Goal: Task Accomplishment & Management: Complete application form

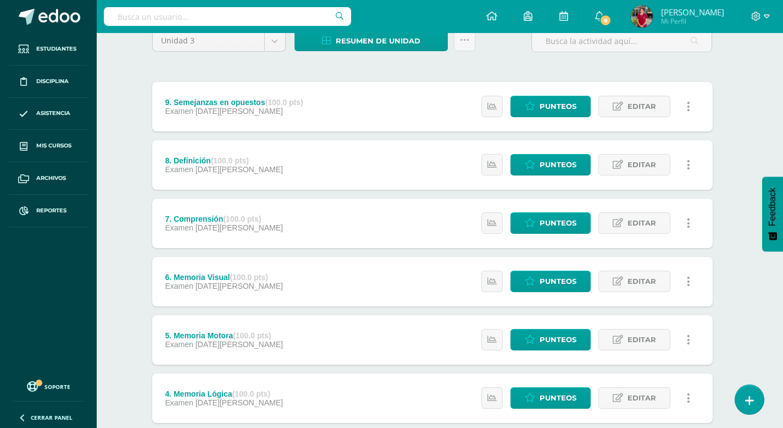
scroll to position [101, 8]
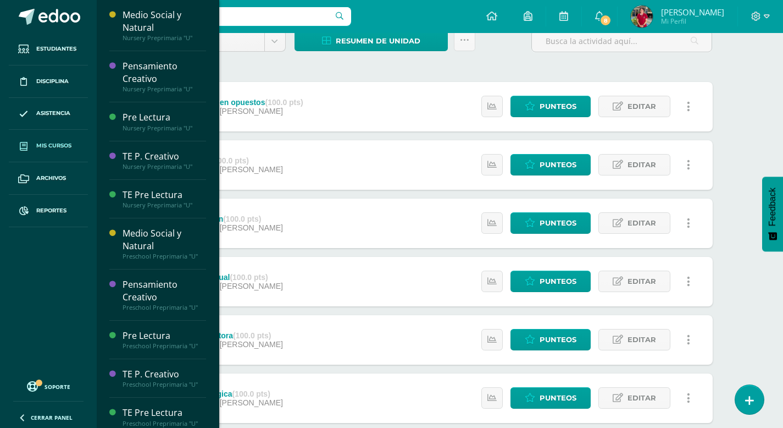
click at [50, 146] on span "Mis cursos" at bounding box center [53, 145] width 35 height 9
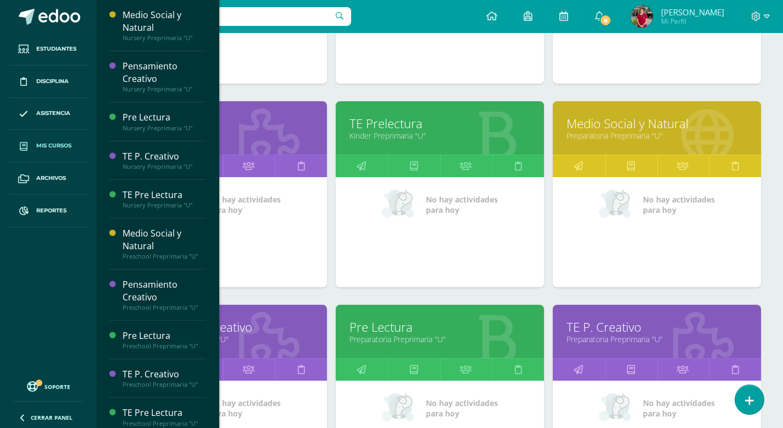
scroll to position [1316, 0]
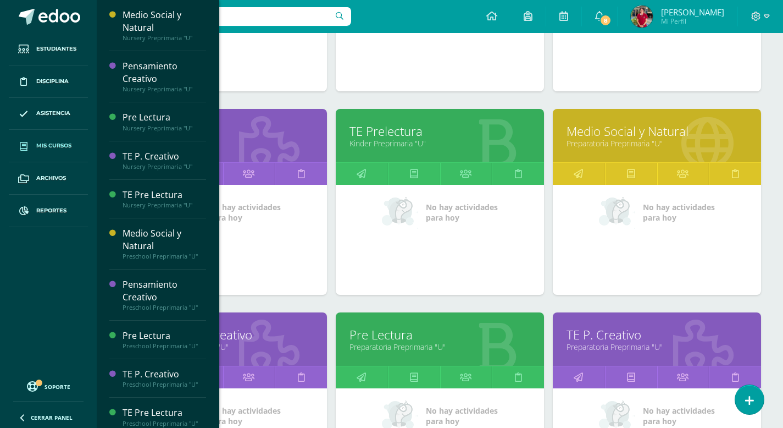
click at [391, 131] on link "TE Prelectura" at bounding box center [440, 131] width 181 height 17
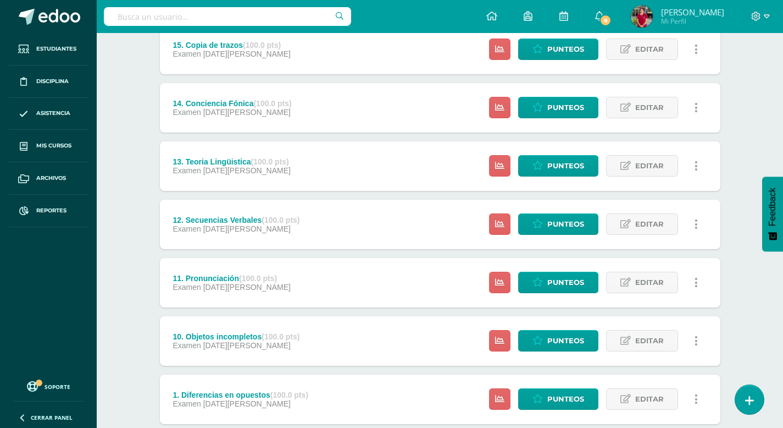
scroll to position [1102, 0]
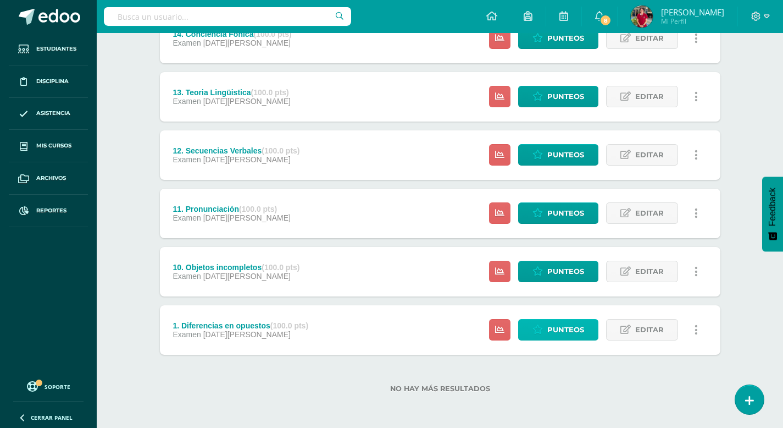
click at [567, 328] on span "Punteos" at bounding box center [566, 329] width 37 height 20
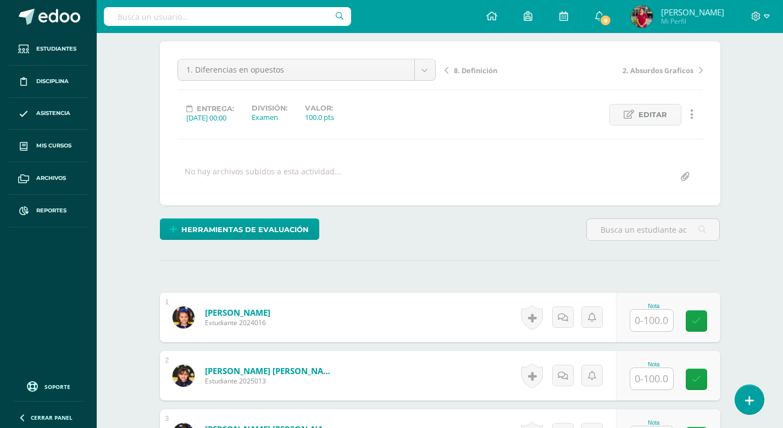
scroll to position [90, 0]
click at [656, 321] on input "text" at bounding box center [652, 319] width 43 height 21
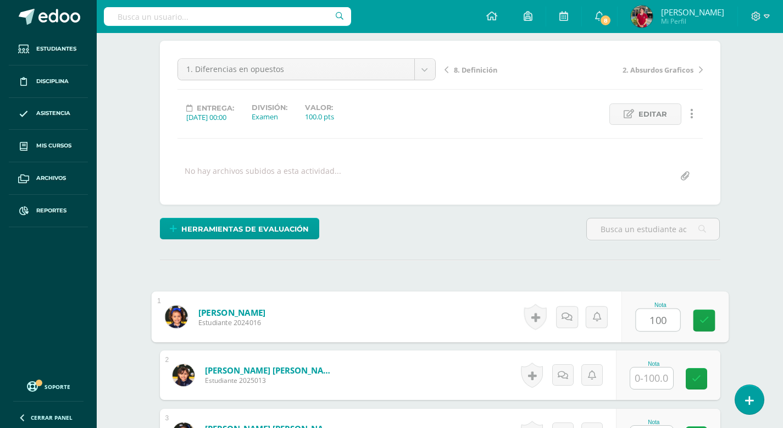
type input "100"
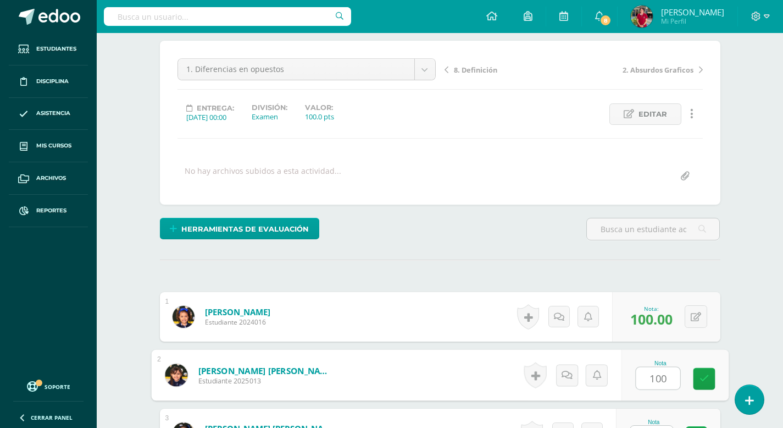
type input "100"
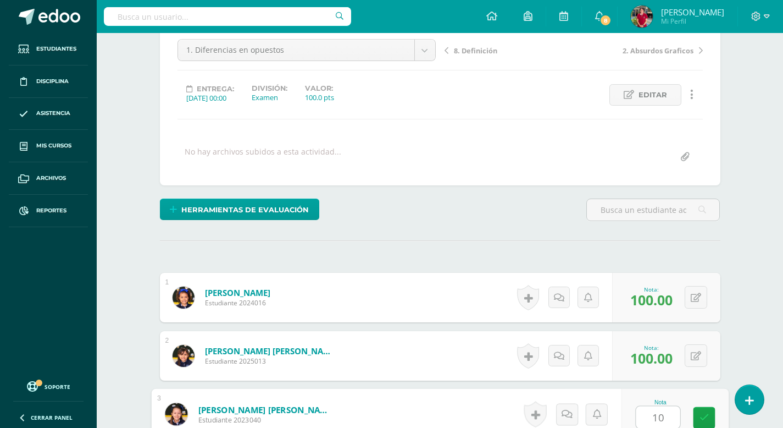
type input "100"
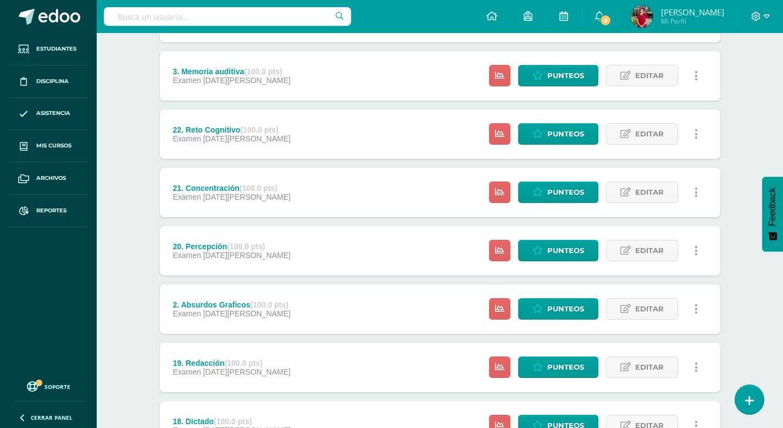
scroll to position [489, 0]
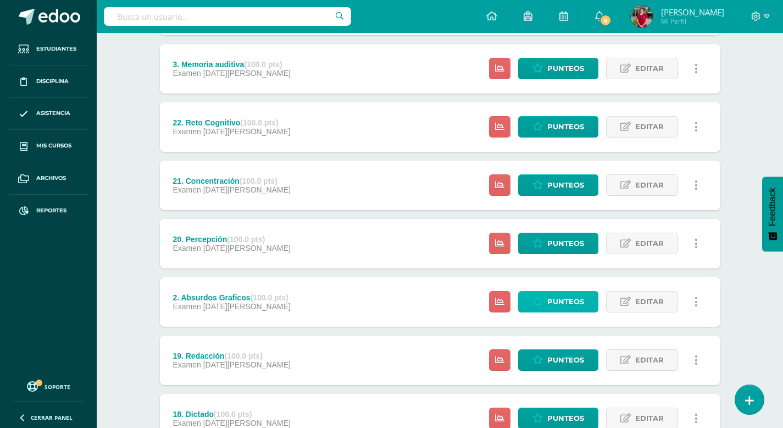
click at [564, 302] on span "Punteos" at bounding box center [566, 301] width 37 height 20
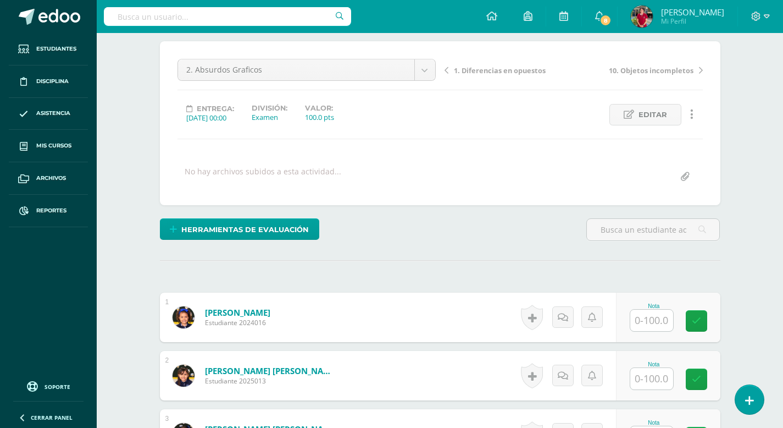
scroll to position [90, 0]
click at [648, 318] on input "text" at bounding box center [652, 319] width 43 height 21
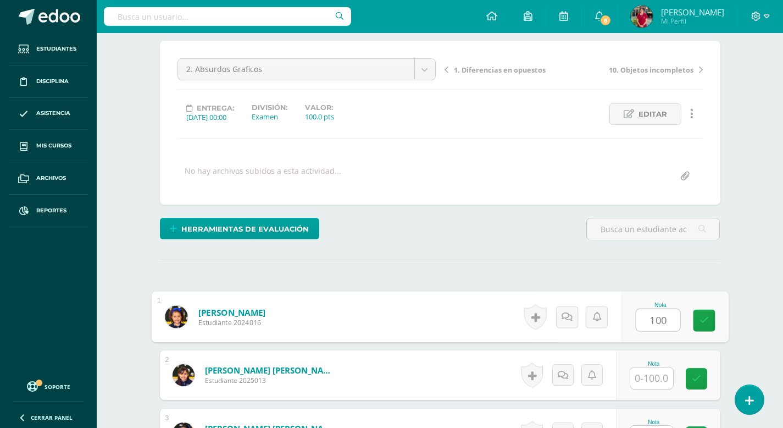
type input "100"
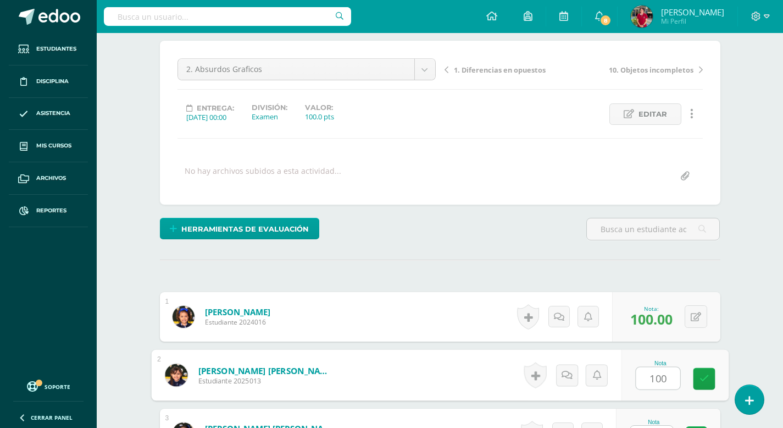
type input "100"
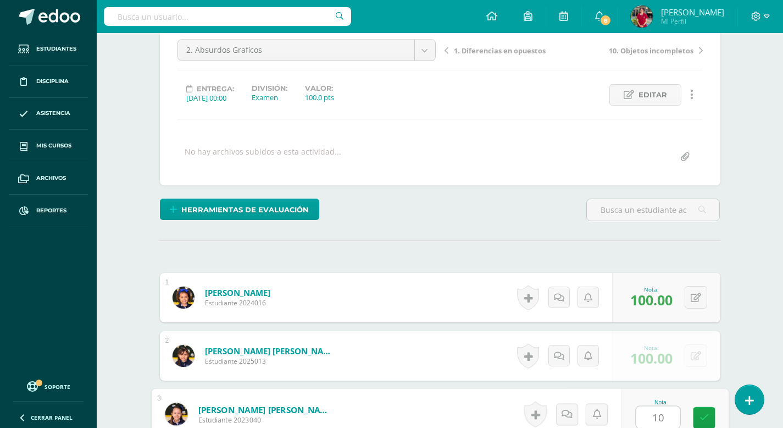
type input "100"
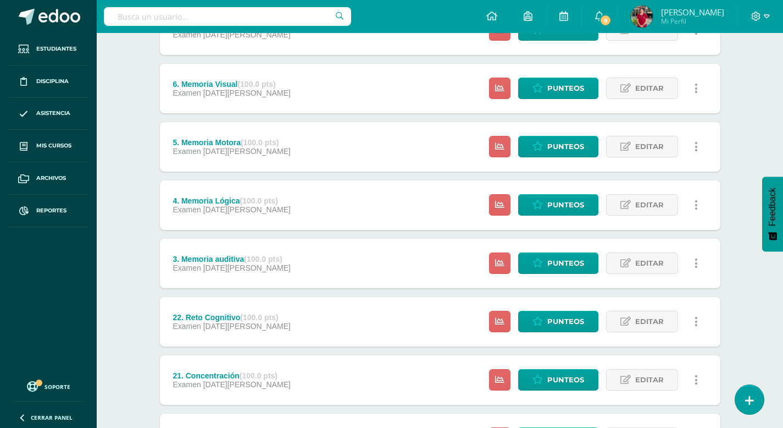
scroll to position [302, 0]
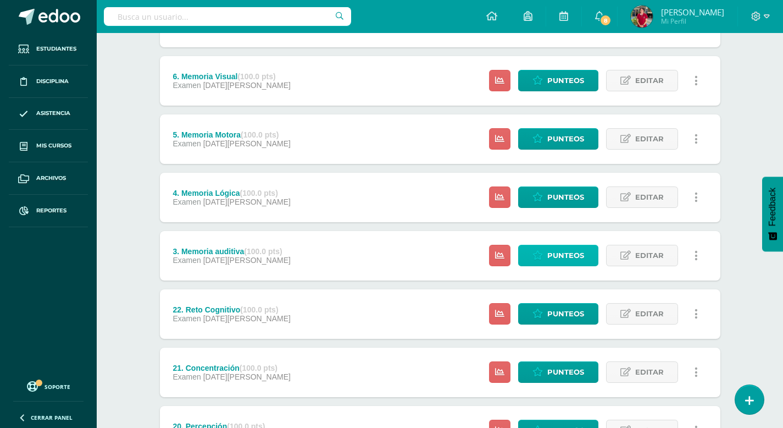
click at [551, 256] on span "Punteos" at bounding box center [566, 255] width 37 height 20
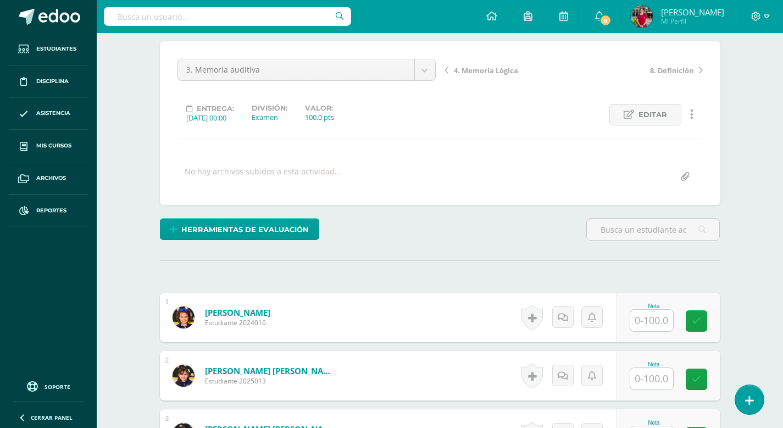
scroll to position [90, 0]
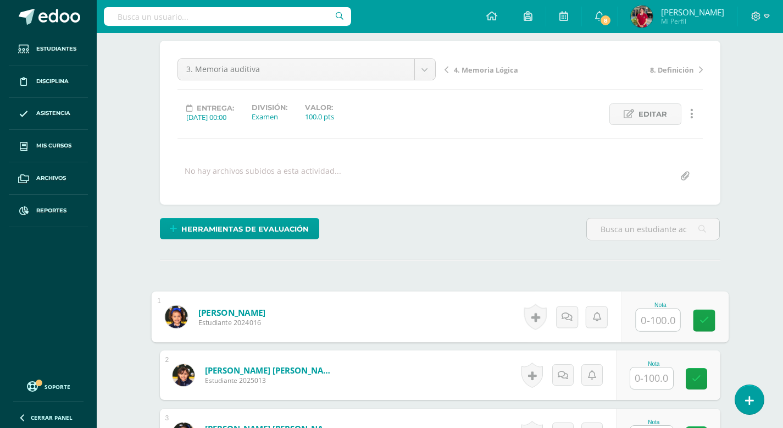
click at [651, 316] on input "text" at bounding box center [658, 320] width 44 height 22
type input "91"
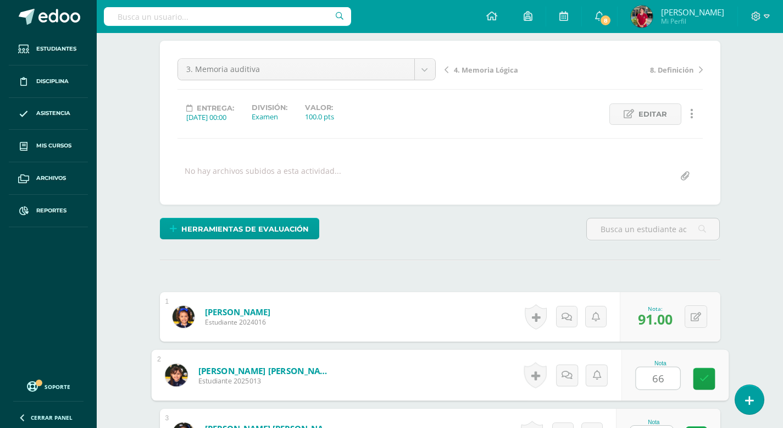
type input "66"
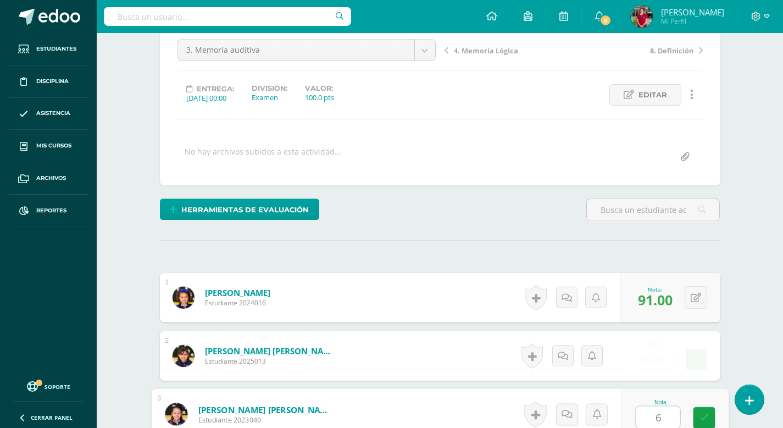
type input "66"
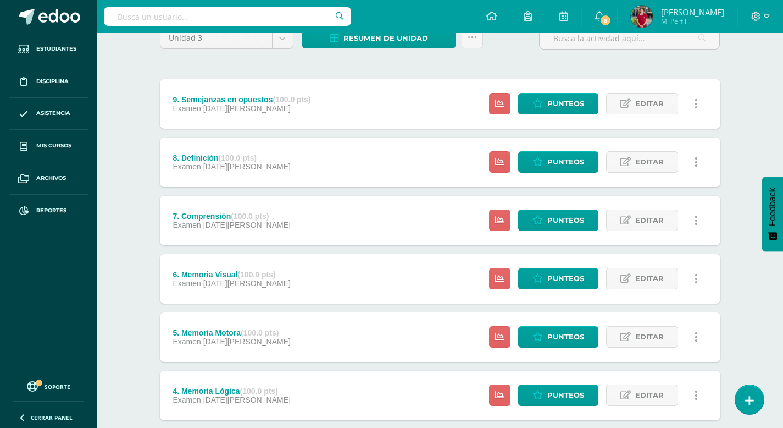
scroll to position [112, 0]
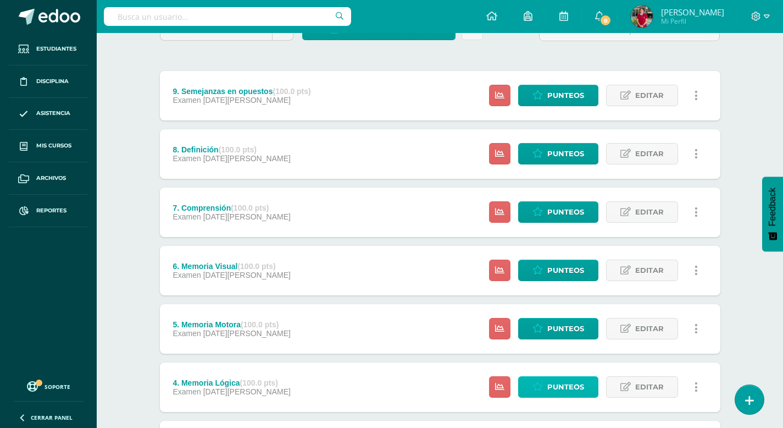
click at [571, 379] on span "Punteos" at bounding box center [566, 387] width 37 height 20
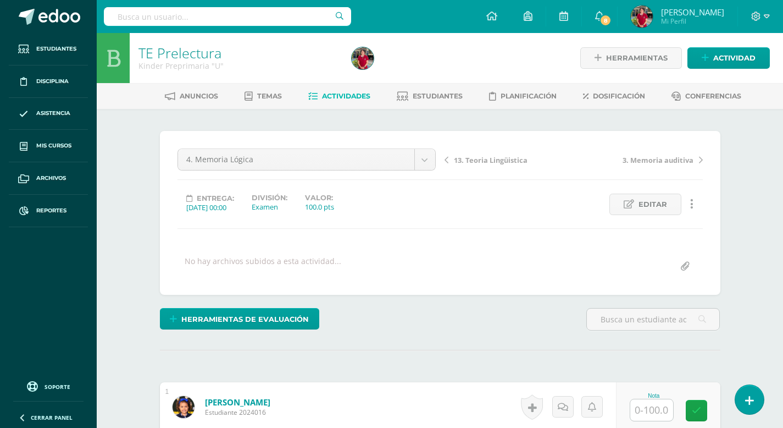
scroll to position [1, 0]
click at [648, 411] on input "text" at bounding box center [652, 409] width 43 height 21
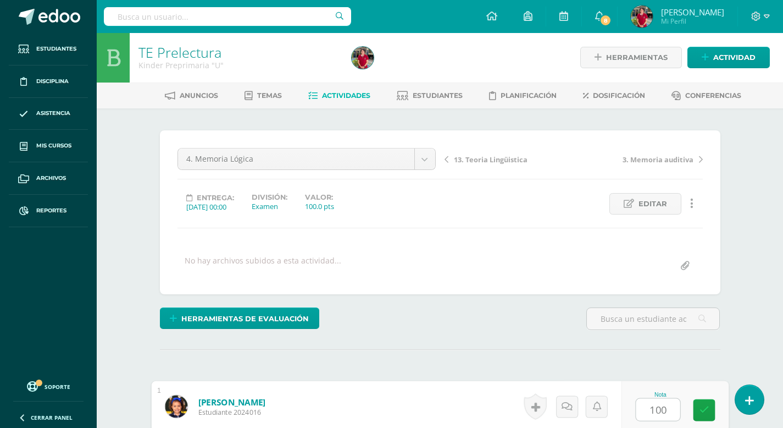
type input "100"
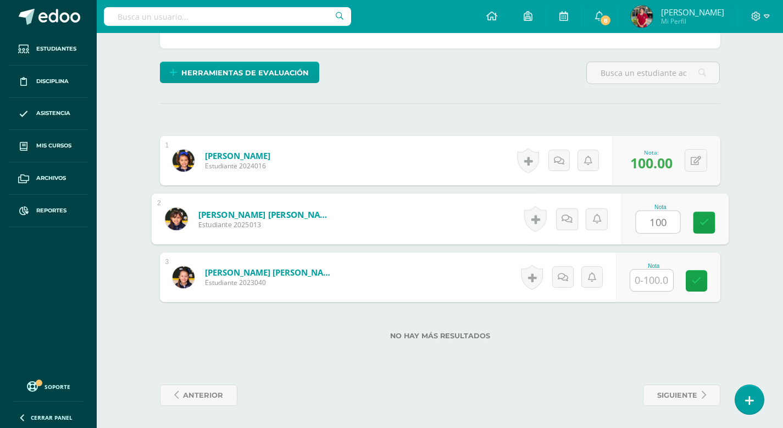
type input "100"
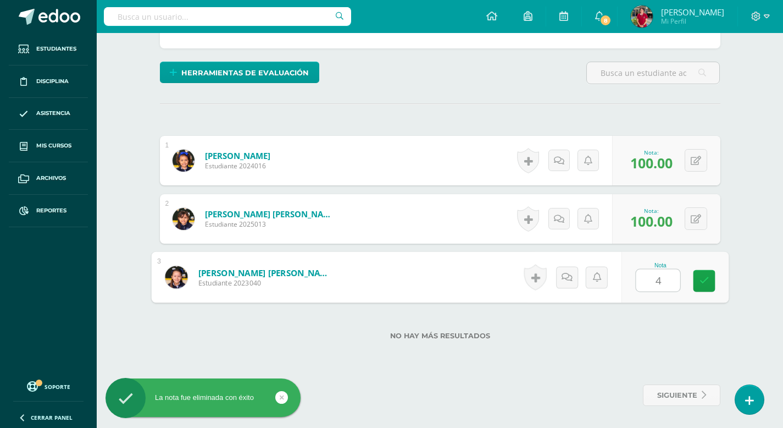
type input "40"
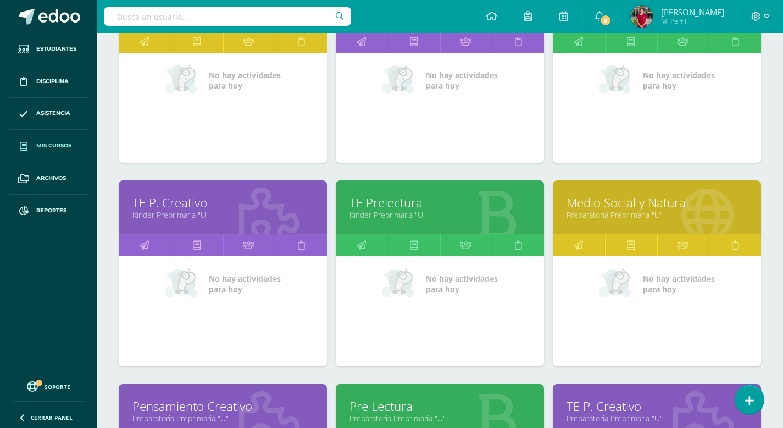
scroll to position [1238, 0]
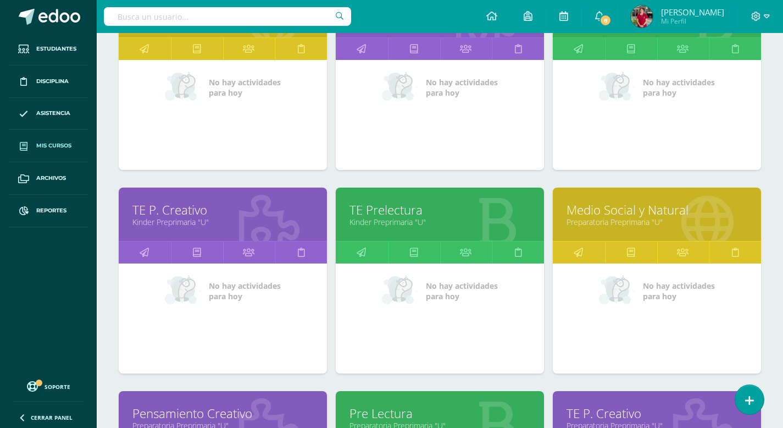
click at [391, 209] on link "TE Prelectura" at bounding box center [440, 209] width 181 height 17
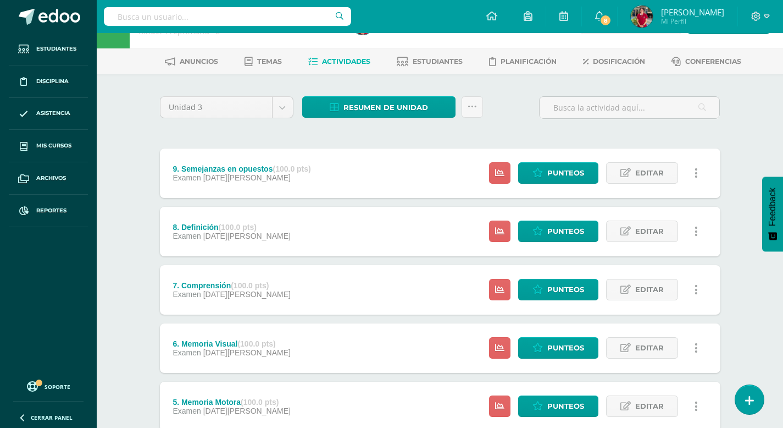
scroll to position [57, 0]
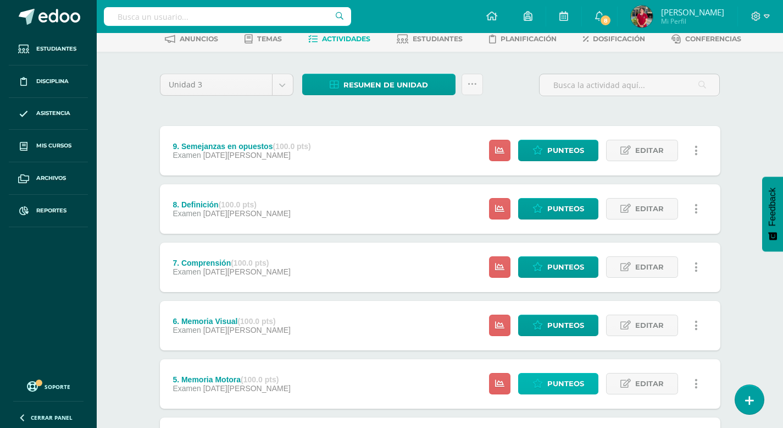
click at [558, 388] on span "Punteos" at bounding box center [566, 383] width 37 height 20
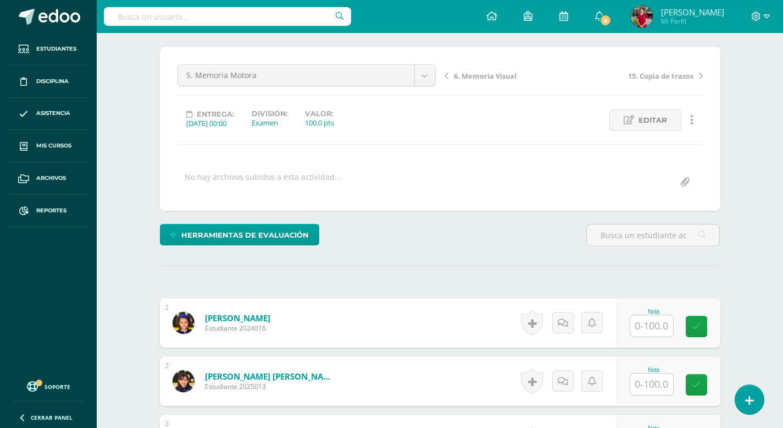
scroll to position [89, 0]
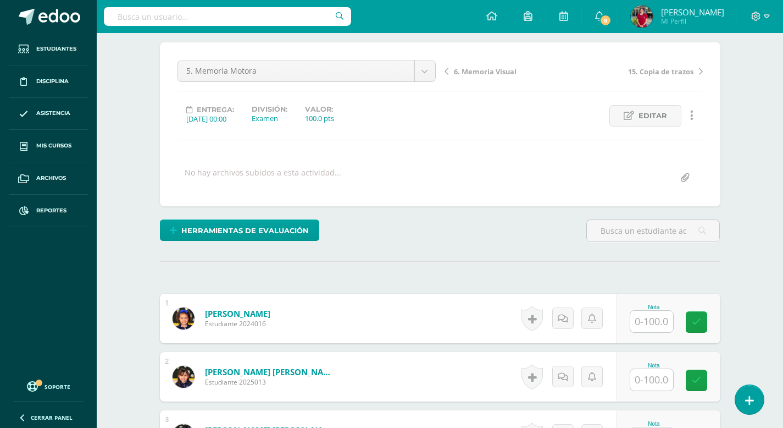
click at [645, 325] on input "text" at bounding box center [652, 321] width 43 height 21
type input "100"
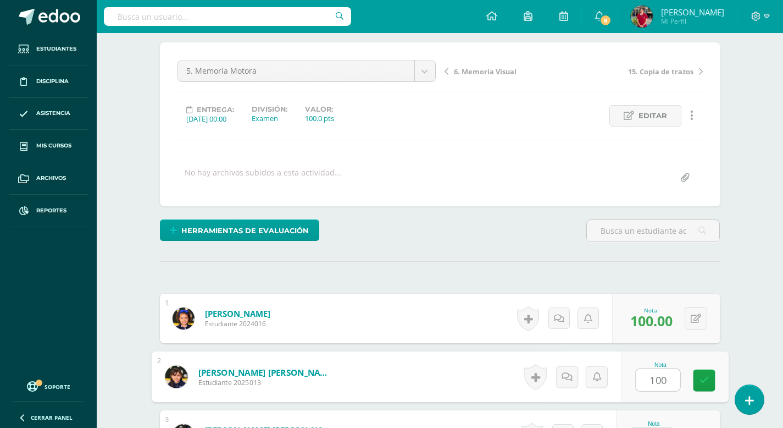
type input "100"
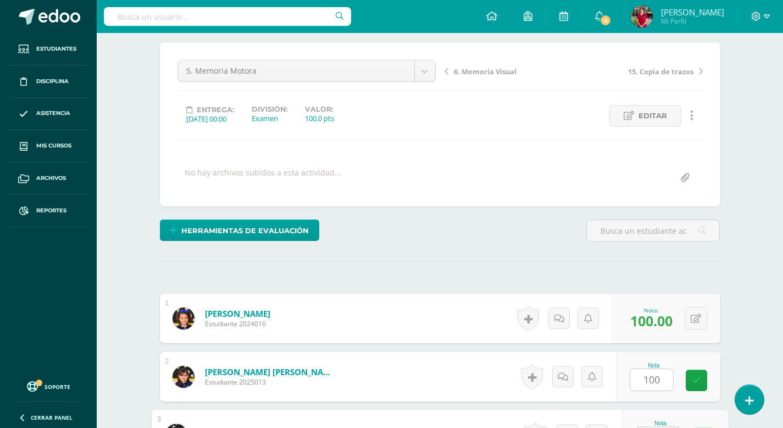
scroll to position [109, 0]
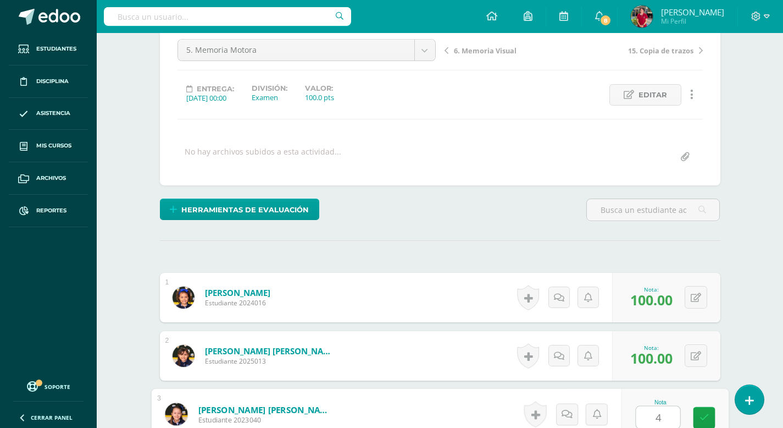
type input "40"
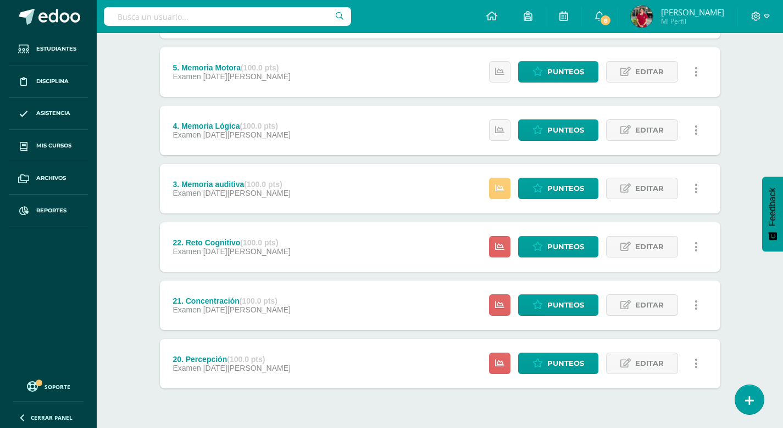
scroll to position [374, 0]
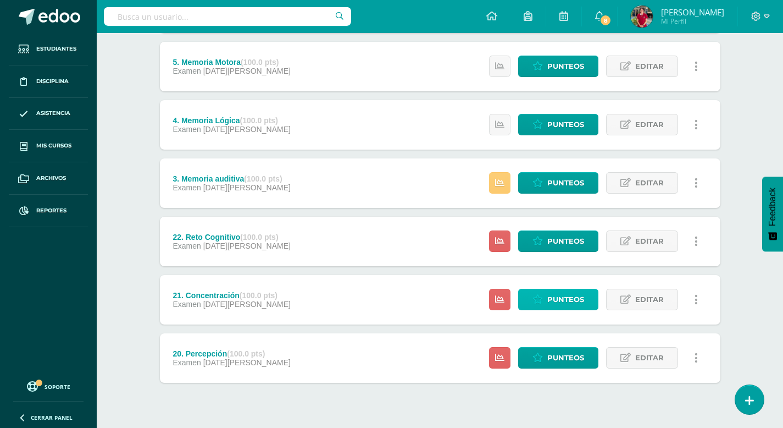
click at [559, 293] on span "Punteos" at bounding box center [566, 299] width 37 height 20
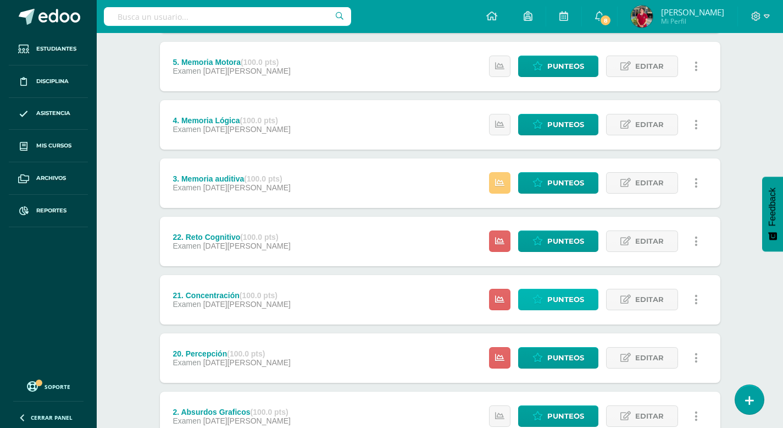
click at [559, 293] on span "Punteos" at bounding box center [566, 299] width 37 height 20
click at [558, 300] on span "Punteos" at bounding box center [566, 299] width 37 height 20
click at [564, 296] on span "Punteos" at bounding box center [566, 299] width 37 height 20
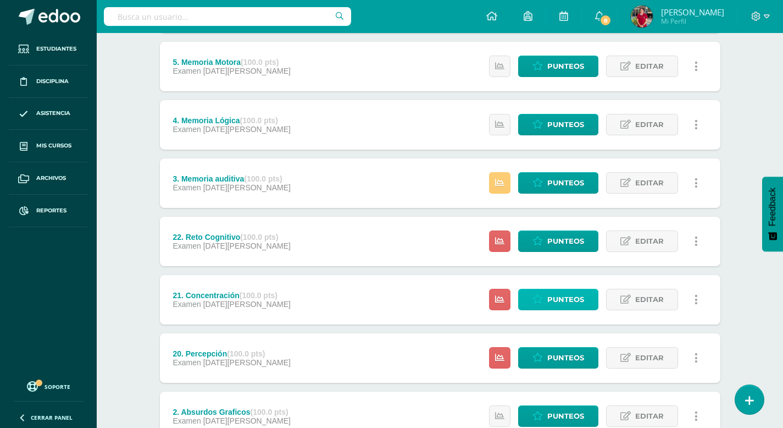
click at [564, 296] on span "Punteos" at bounding box center [566, 299] width 37 height 20
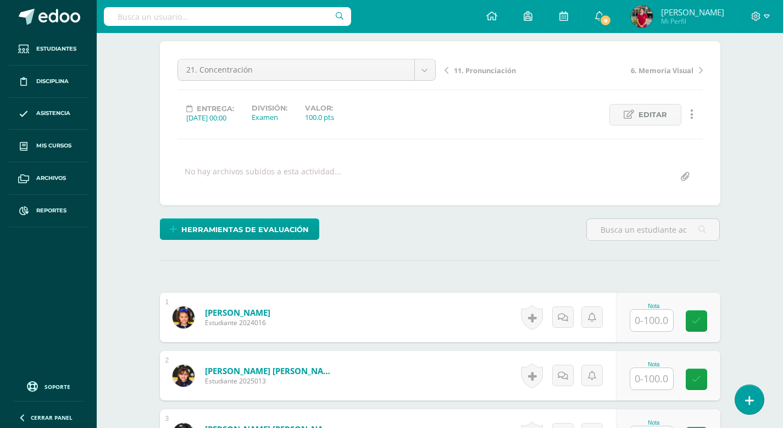
scroll to position [90, 0]
click at [656, 316] on input "text" at bounding box center [652, 319] width 43 height 21
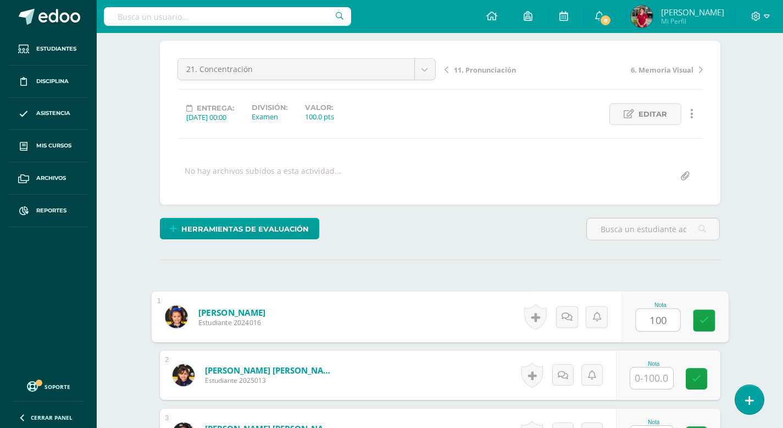
type input "100"
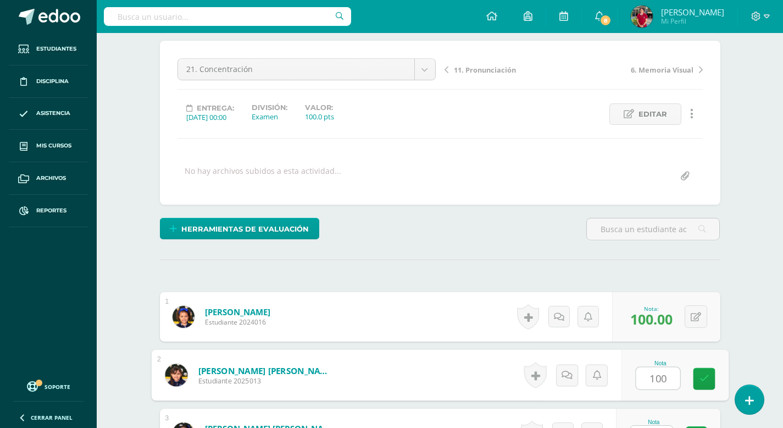
type input "100"
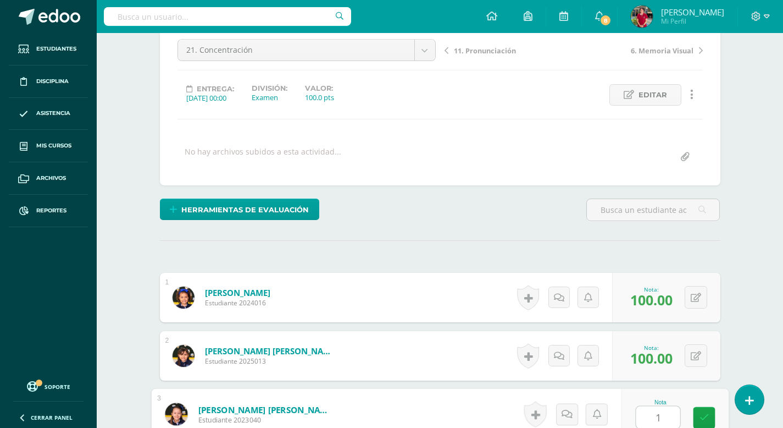
type input "14"
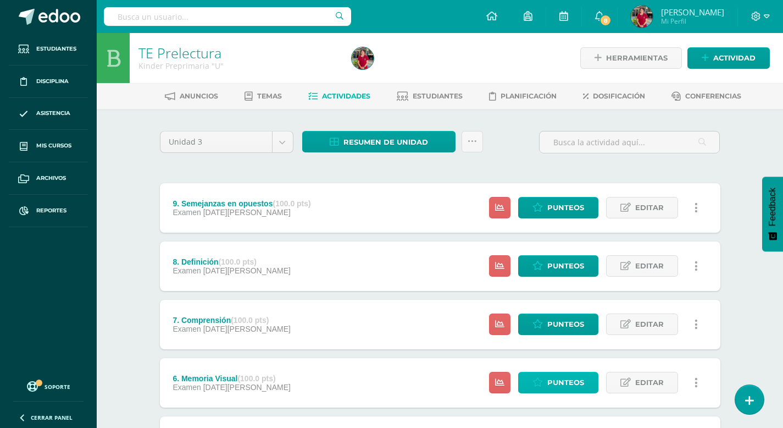
click at [565, 384] on span "Punteos" at bounding box center [566, 382] width 37 height 20
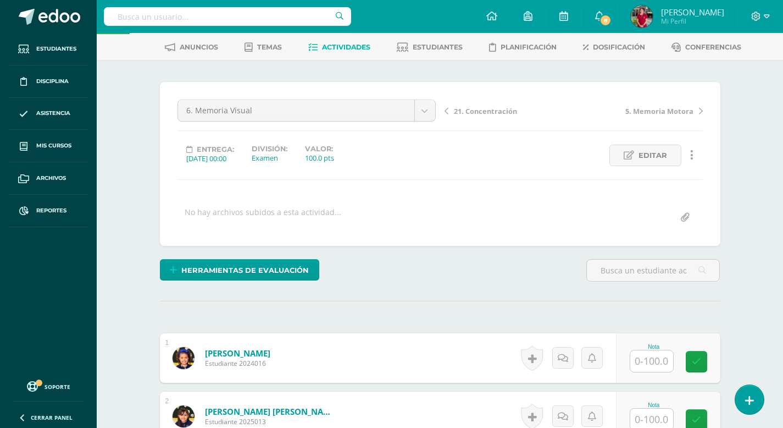
scroll to position [57, 0]
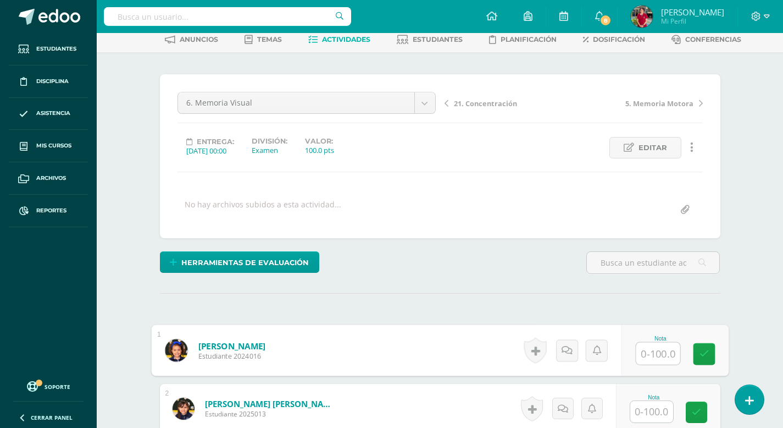
click at [656, 351] on input "text" at bounding box center [658, 354] width 44 height 22
type input "100"
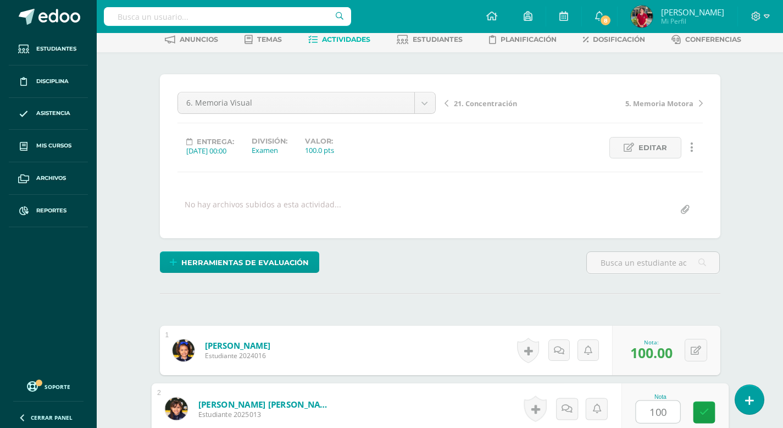
type input "100"
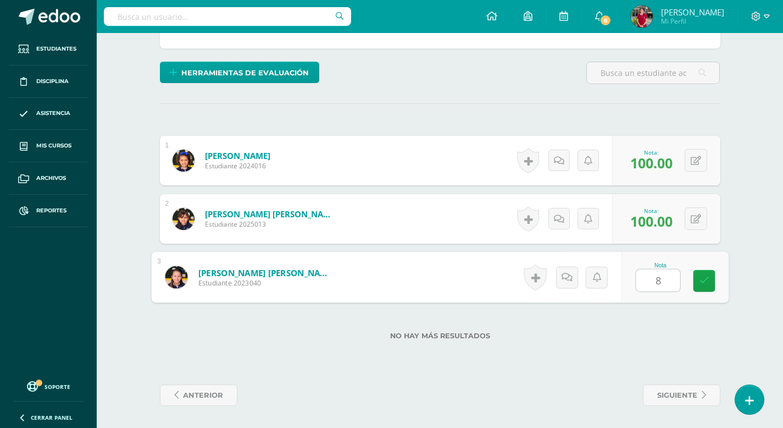
type input "80"
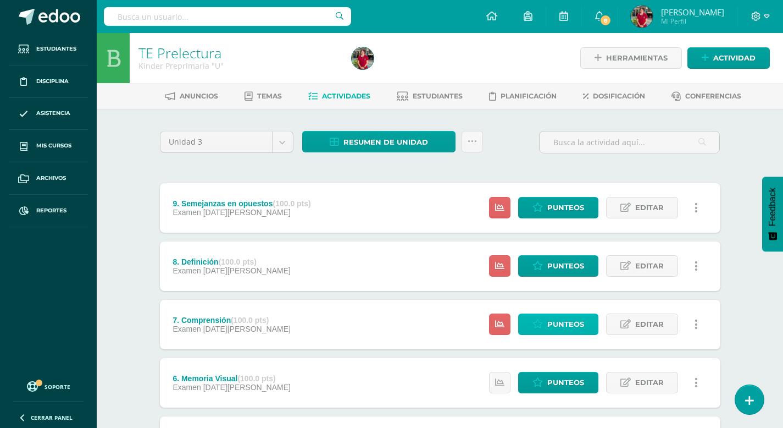
click at [569, 325] on span "Punteos" at bounding box center [566, 324] width 37 height 20
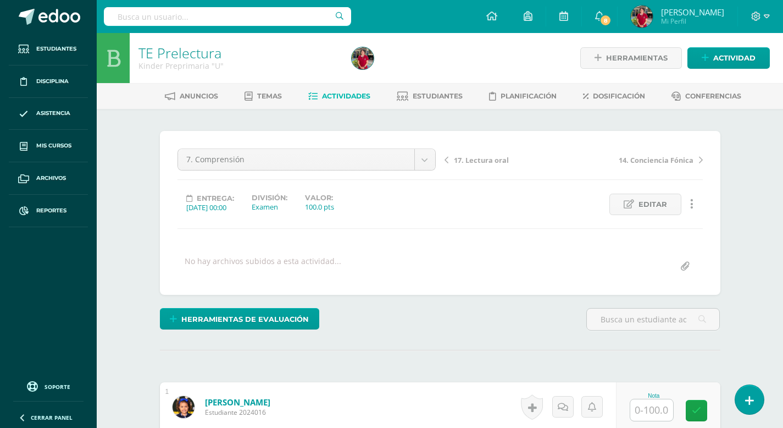
scroll to position [1, 0]
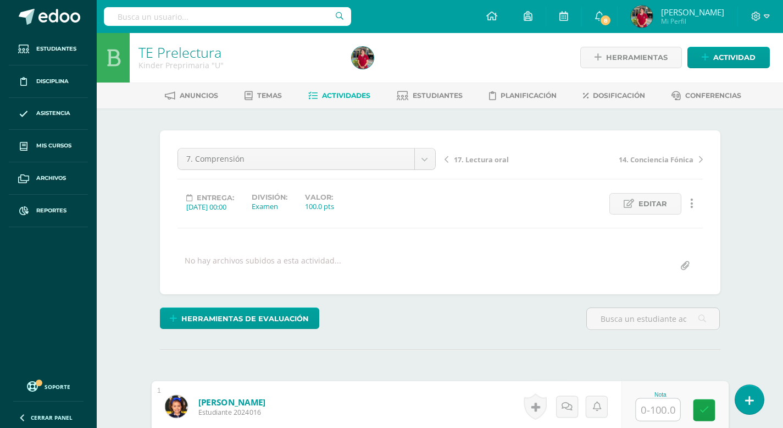
click at [644, 410] on input "text" at bounding box center [658, 410] width 44 height 22
type input "100"
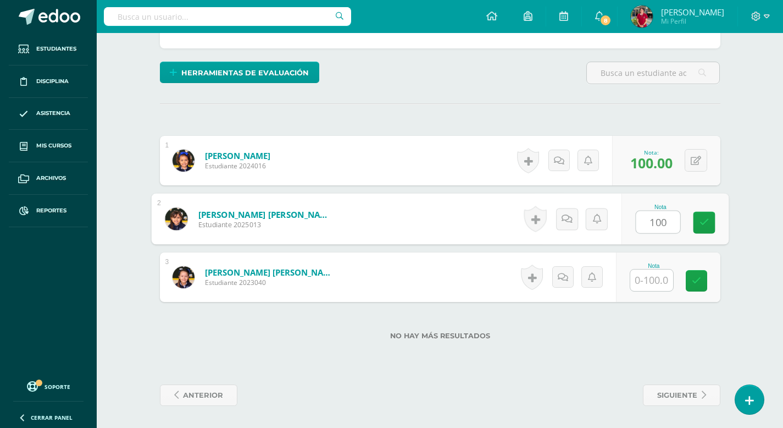
type input "100"
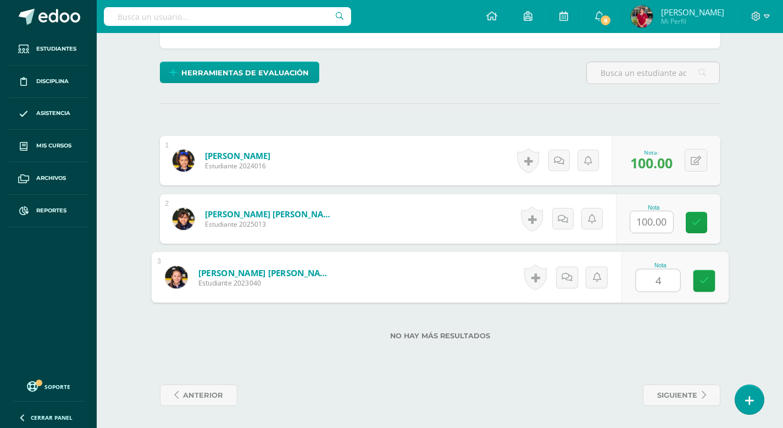
type input "45"
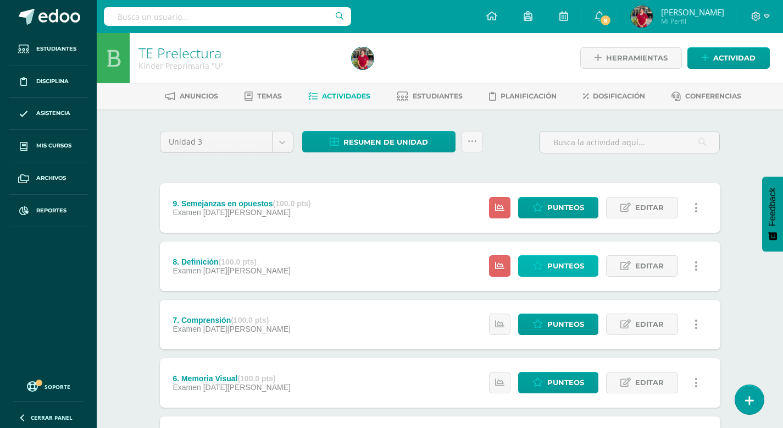
click at [572, 267] on span "Punteos" at bounding box center [566, 266] width 37 height 20
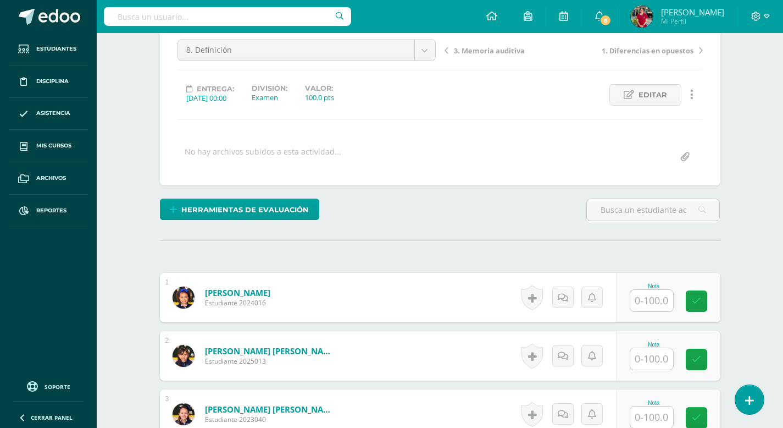
scroll to position [117, 0]
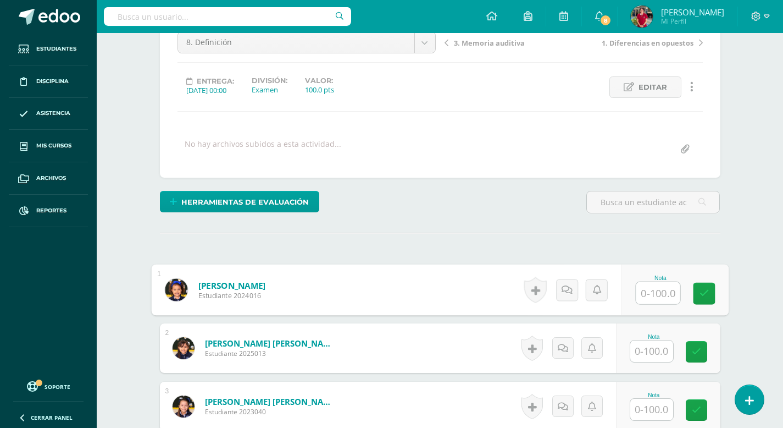
click at [650, 298] on input "text" at bounding box center [658, 293] width 44 height 22
type input "87"
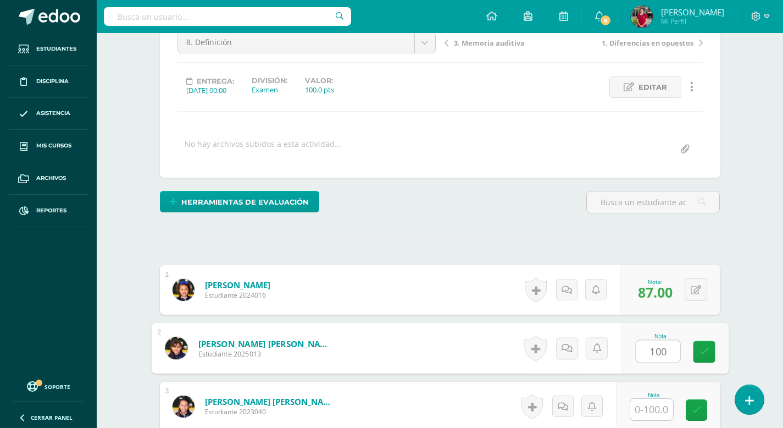
type input "100"
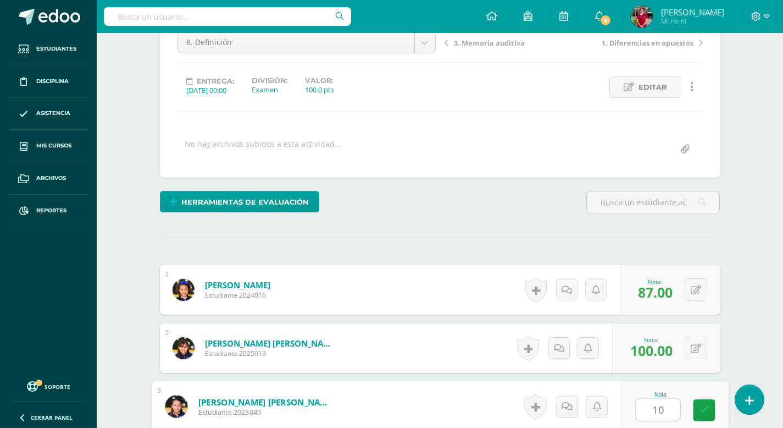
type input "100"
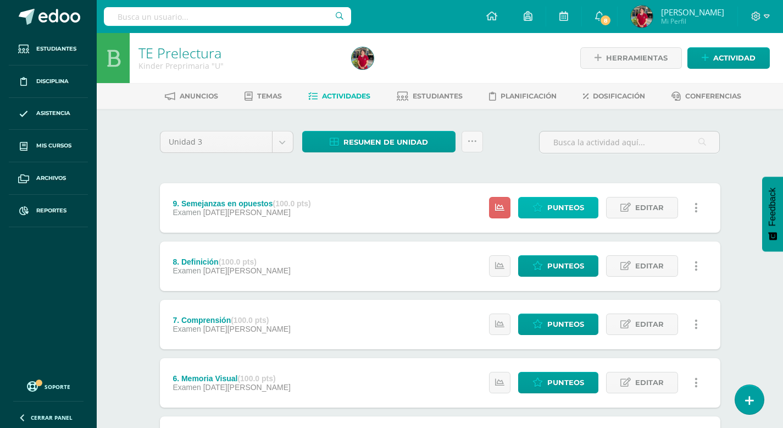
click at [556, 206] on span "Punteos" at bounding box center [566, 207] width 37 height 20
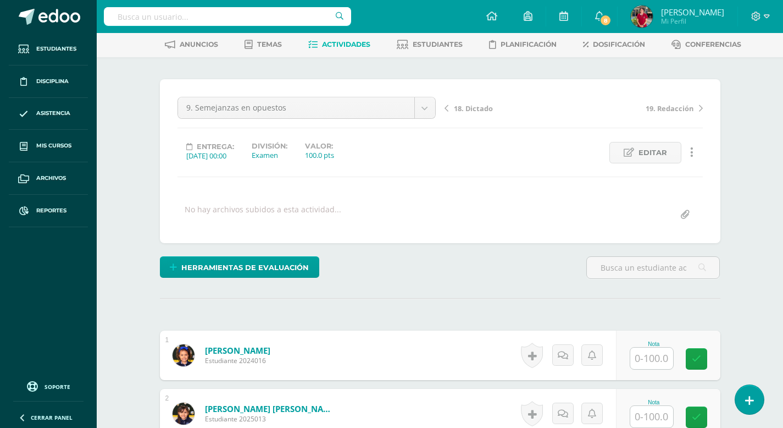
scroll to position [54, 0]
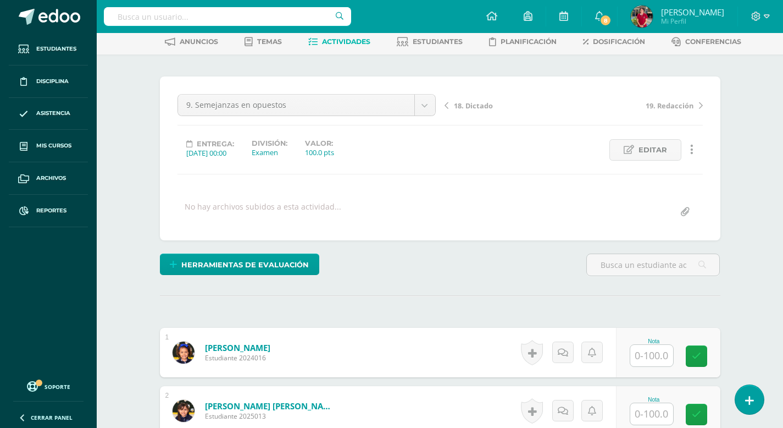
click at [645, 354] on input "text" at bounding box center [652, 355] width 43 height 21
type input "100"
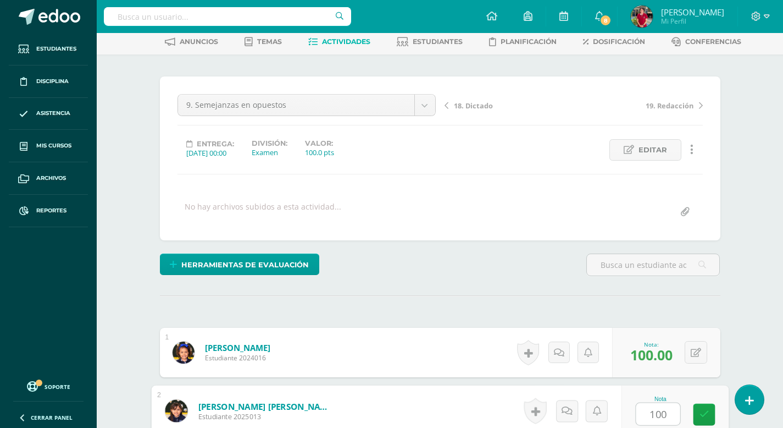
type input "100"
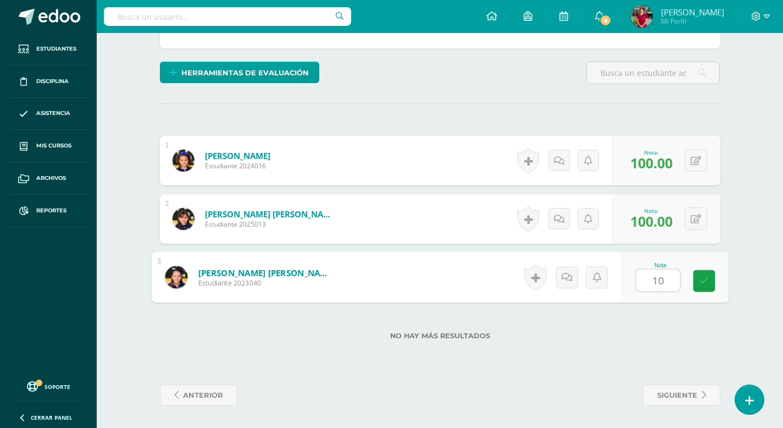
type input "100"
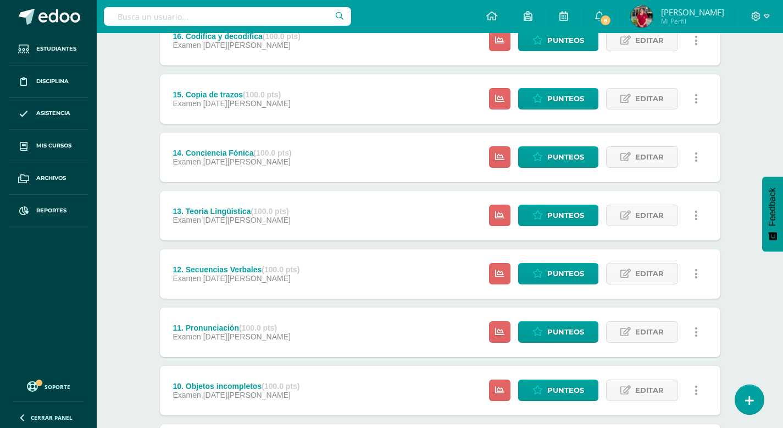
scroll to position [1018, 0]
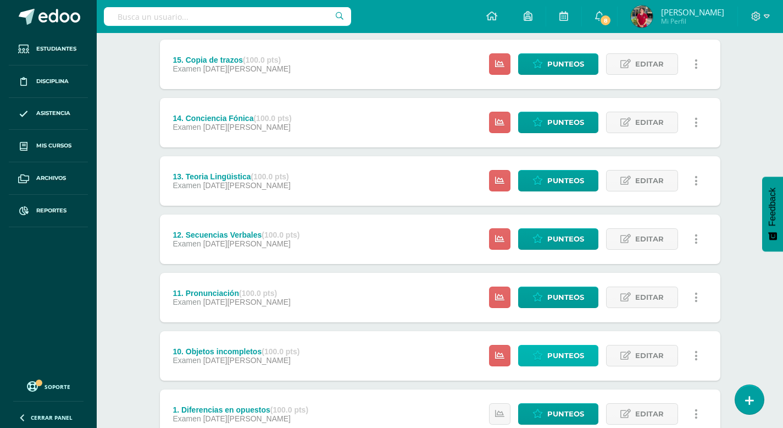
click at [570, 356] on span "Punteos" at bounding box center [566, 355] width 37 height 20
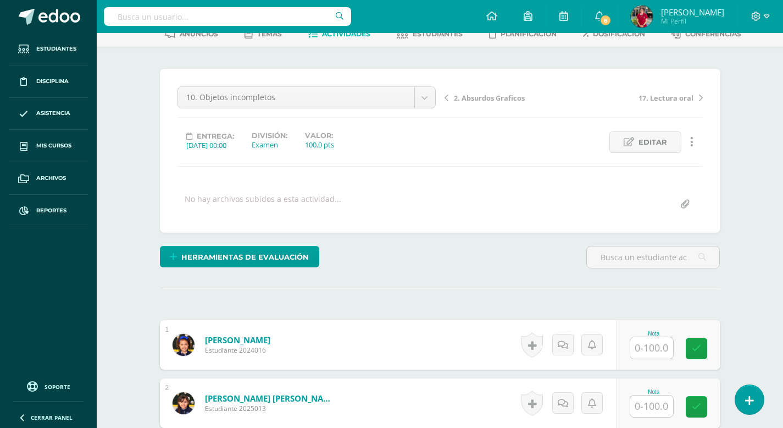
scroll to position [67, 0]
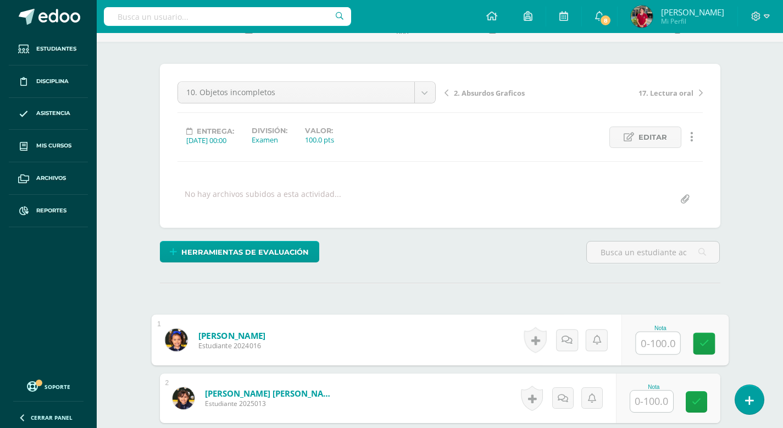
click at [648, 345] on input "text" at bounding box center [658, 343] width 44 height 22
type input "100"
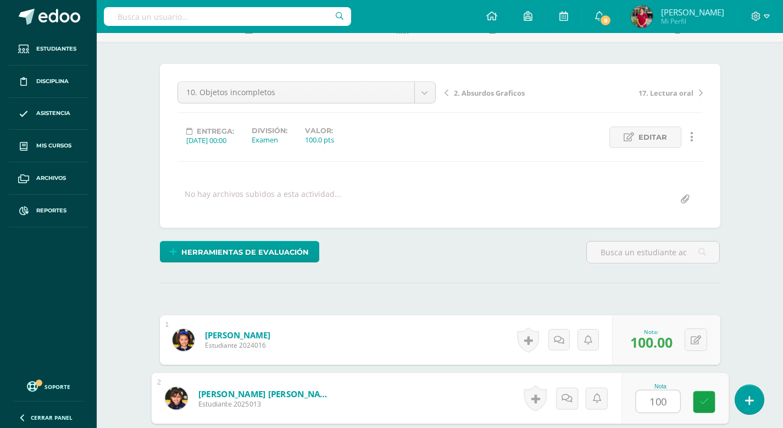
type input "100"
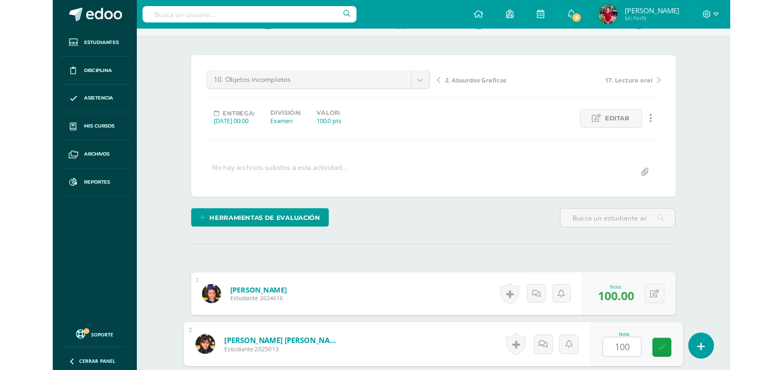
scroll to position [246, 0]
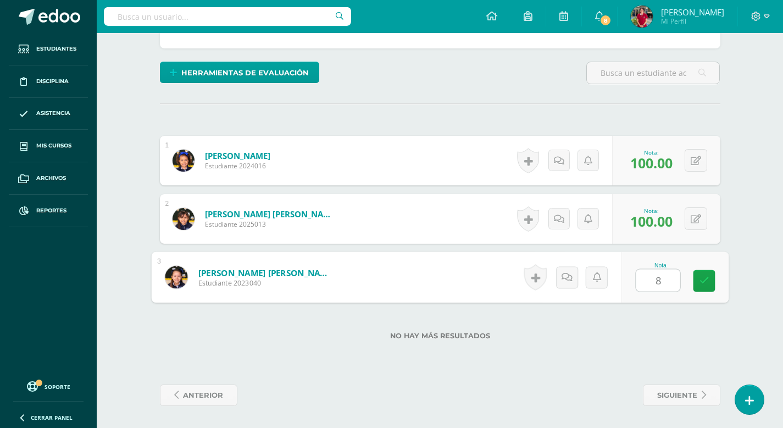
type input "80"
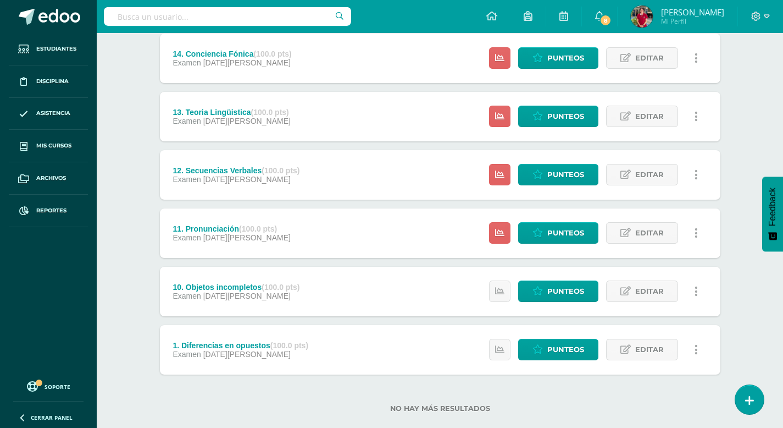
scroll to position [1102, 0]
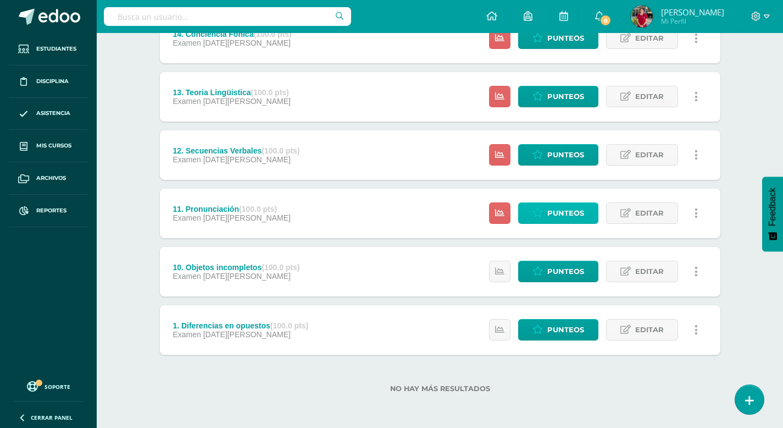
click at [557, 207] on span "Punteos" at bounding box center [566, 213] width 37 height 20
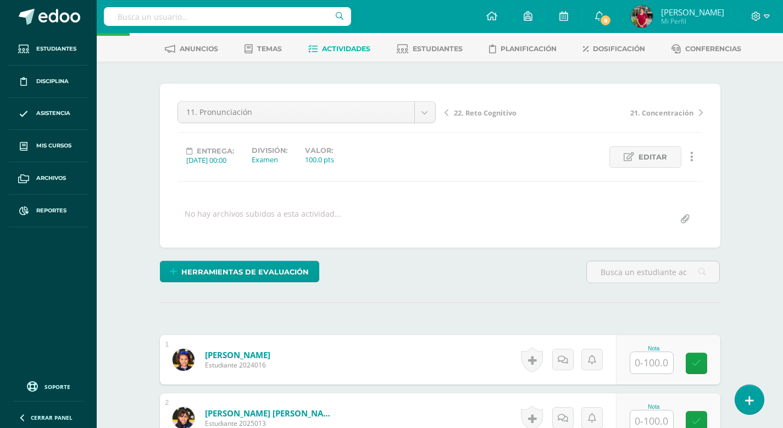
scroll to position [79, 0]
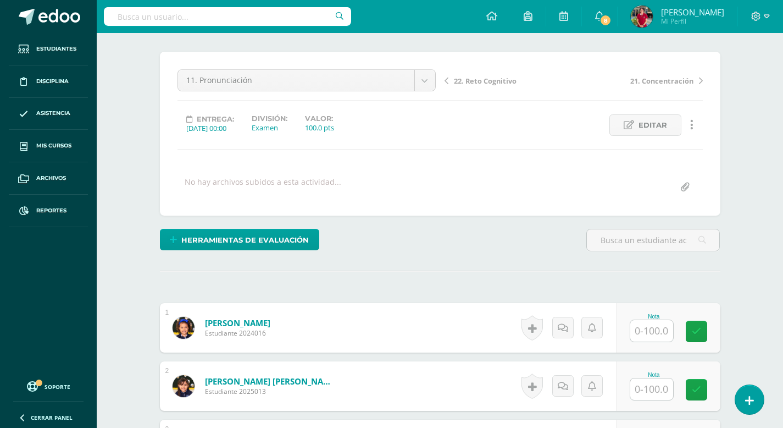
click at [646, 330] on input "text" at bounding box center [652, 330] width 43 height 21
type input "100"
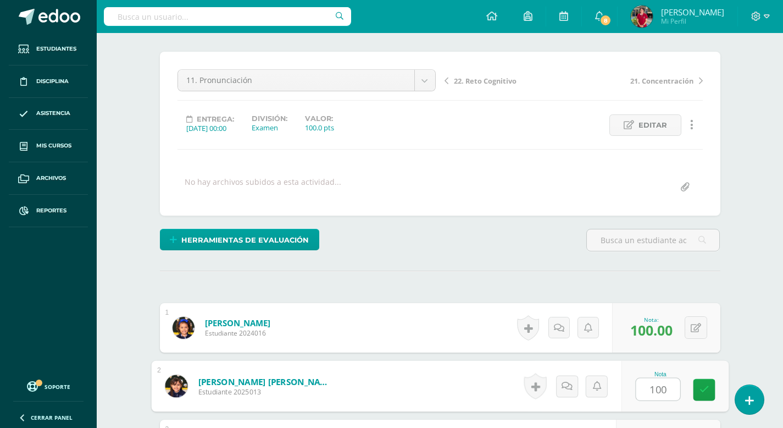
type input "100"
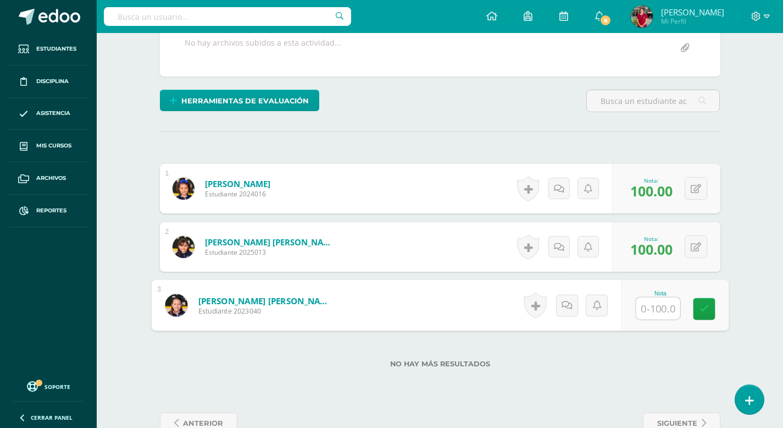
scroll to position [246, 0]
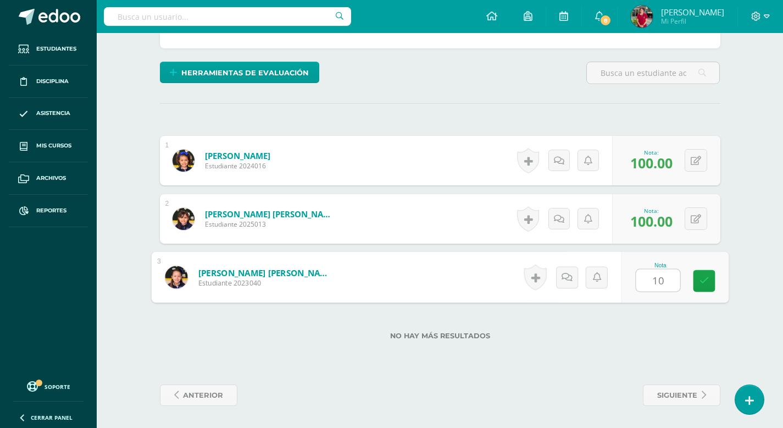
type input "100"
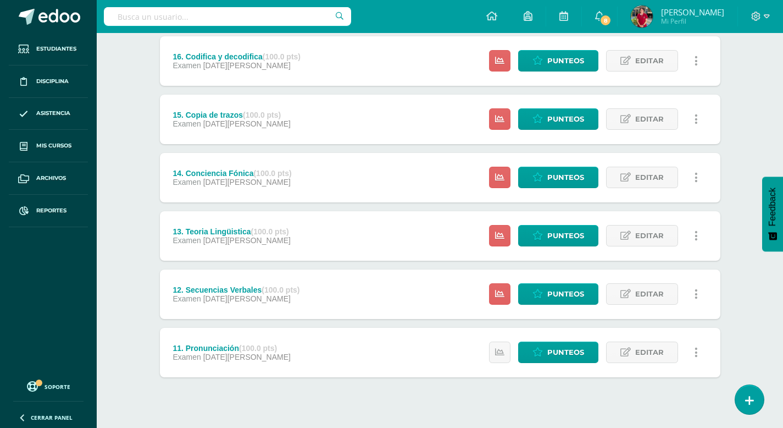
scroll to position [1081, 0]
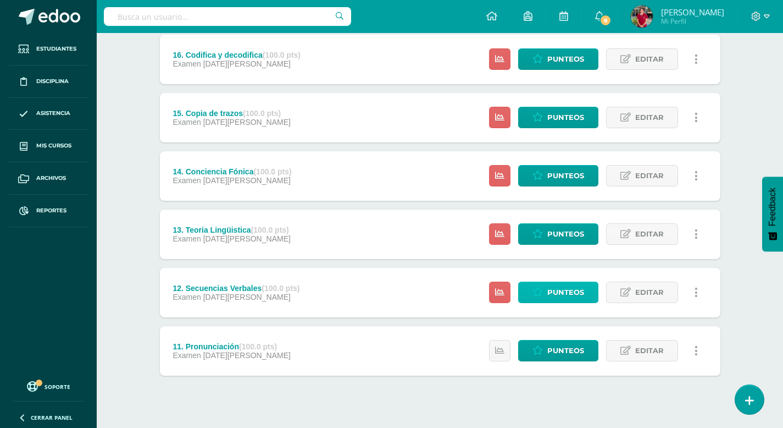
click at [570, 299] on span "Punteos" at bounding box center [566, 292] width 37 height 20
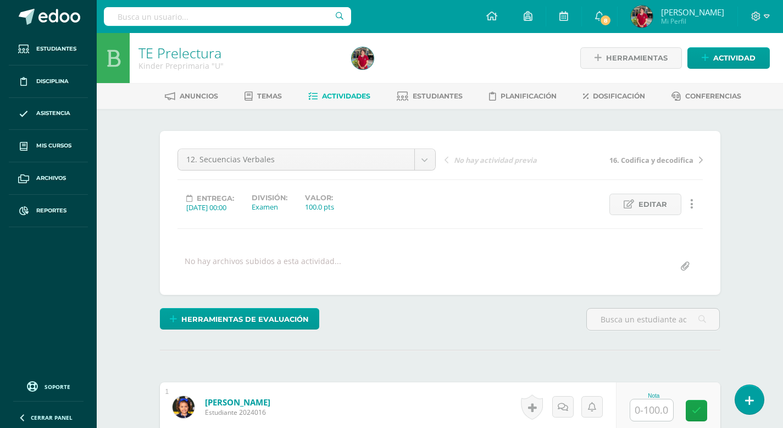
scroll to position [1, 0]
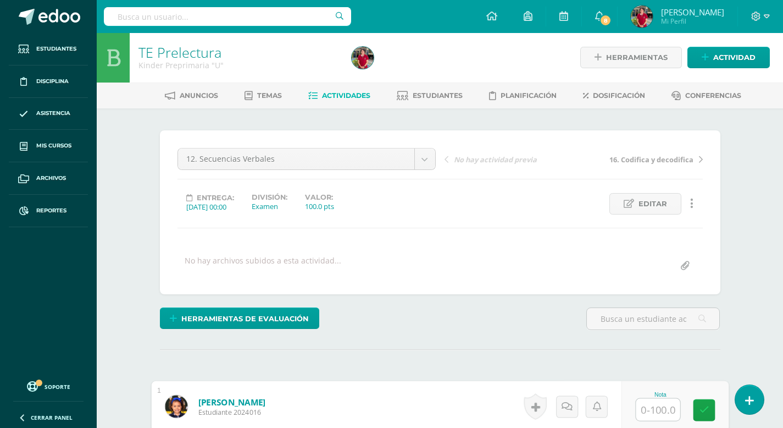
click at [648, 411] on input "text" at bounding box center [658, 410] width 44 height 22
type input "100"
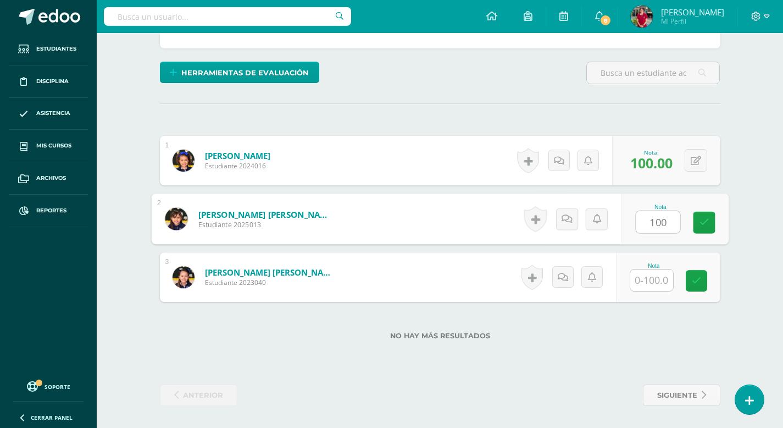
type input "100"
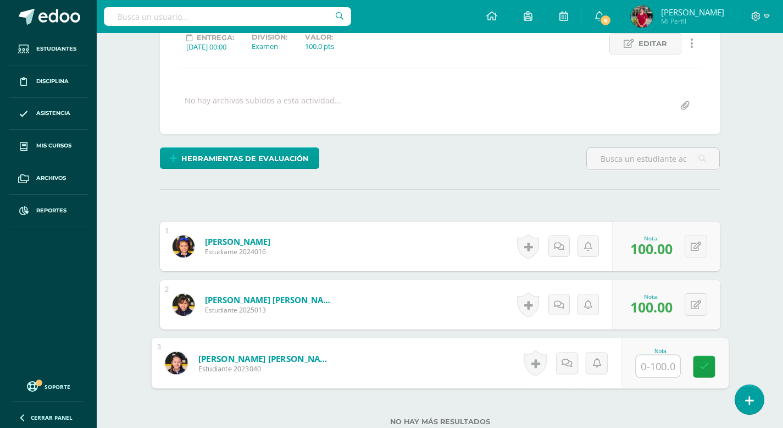
scroll to position [158, 0]
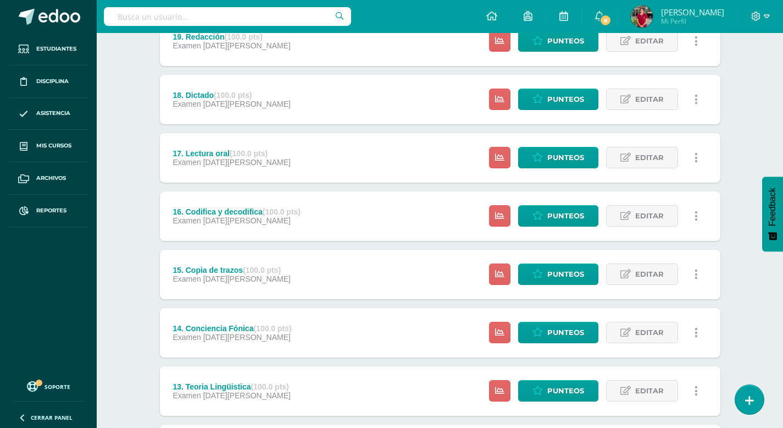
scroll to position [808, 0]
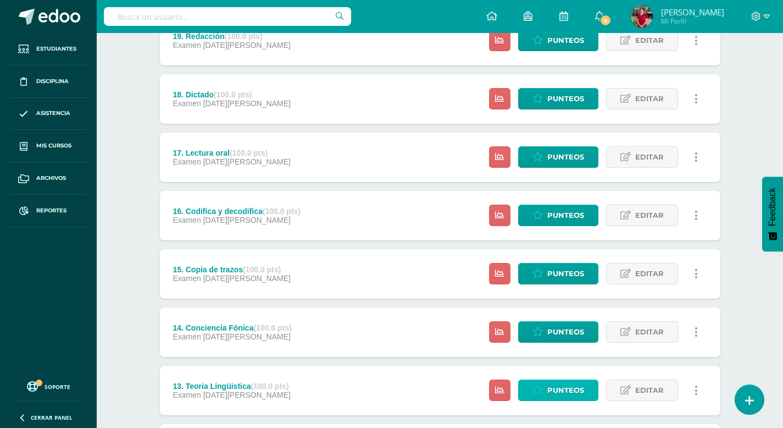
click at [567, 385] on span "Punteos" at bounding box center [566, 390] width 37 height 20
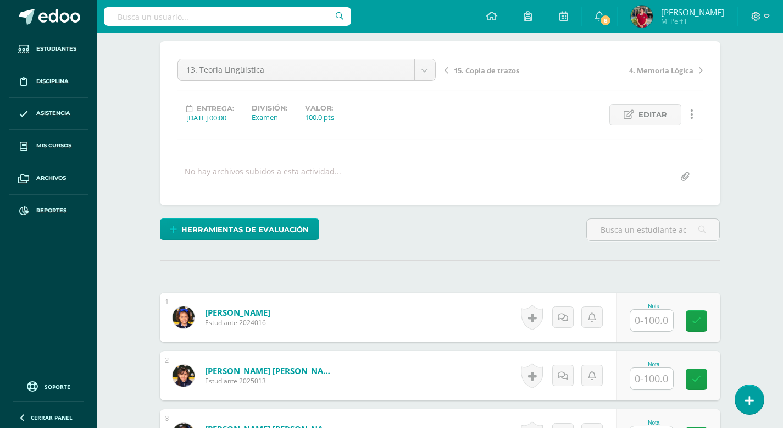
scroll to position [90, 0]
click at [650, 322] on input "text" at bounding box center [652, 319] width 43 height 21
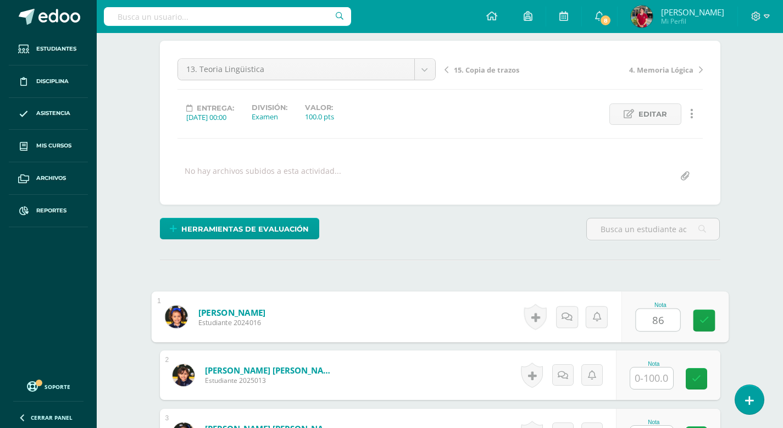
type input "86"
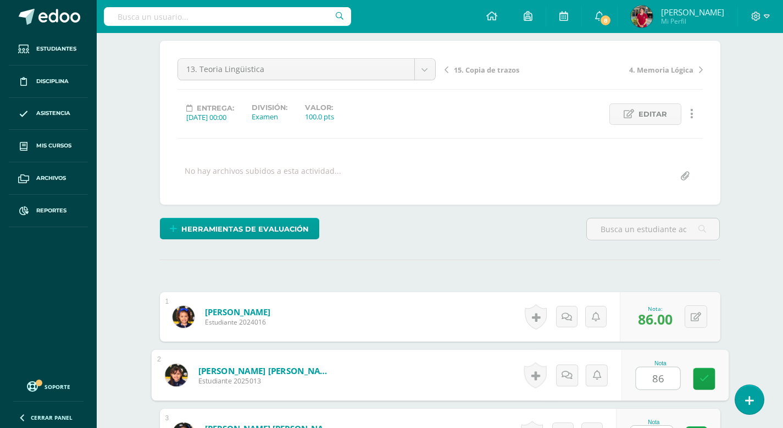
type input "86"
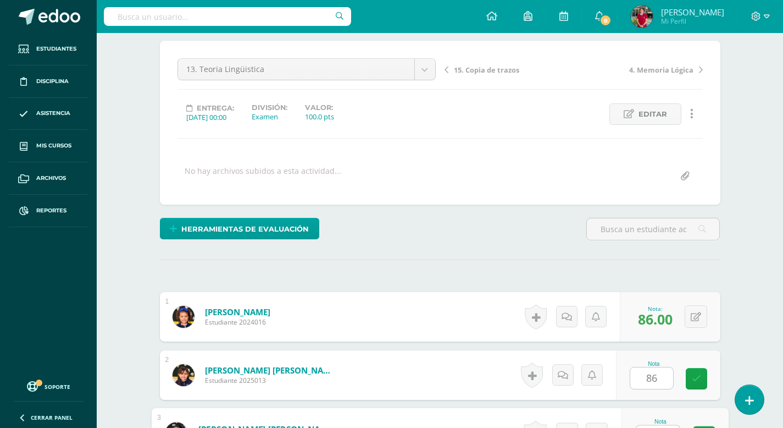
scroll to position [109, 0]
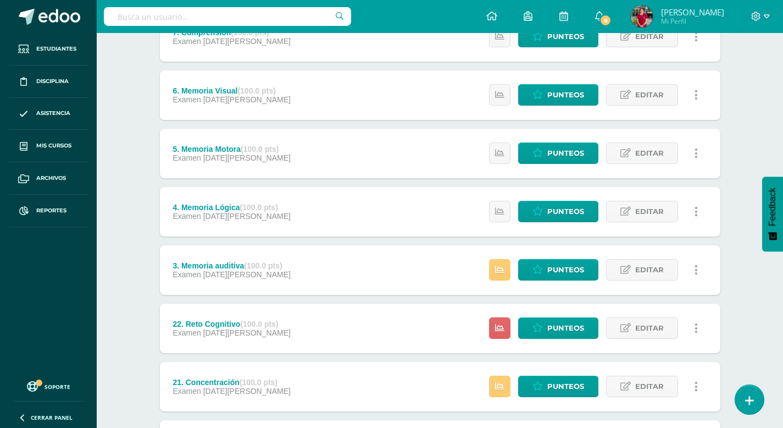
scroll to position [288, 0]
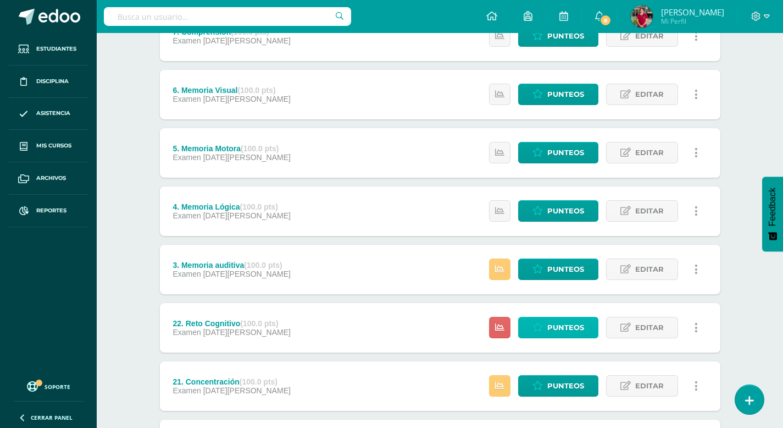
click at [554, 327] on span "Punteos" at bounding box center [566, 327] width 37 height 20
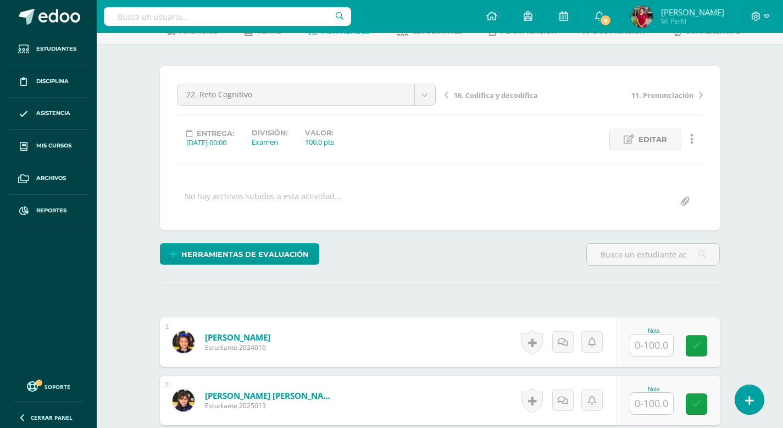
scroll to position [67, 0]
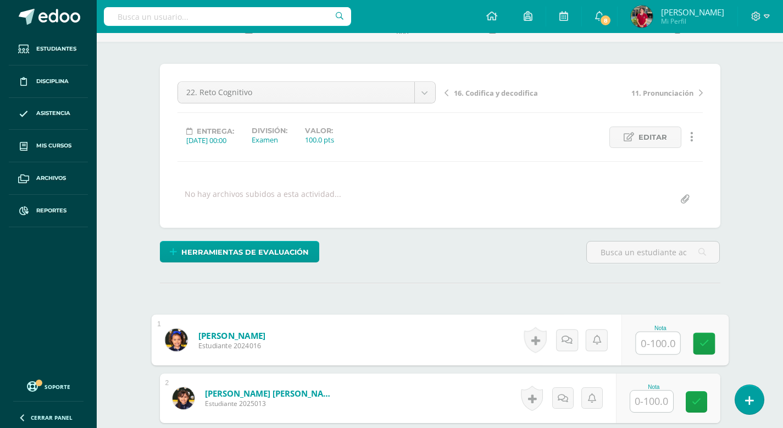
click at [653, 343] on input "text" at bounding box center [658, 343] width 44 height 22
type input "86"
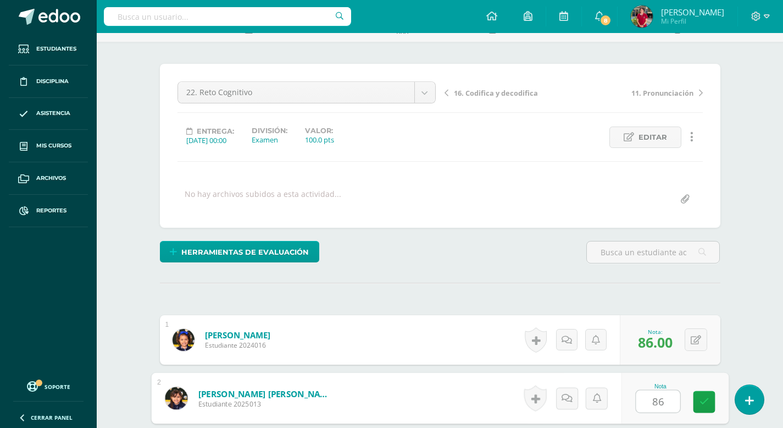
type input "86"
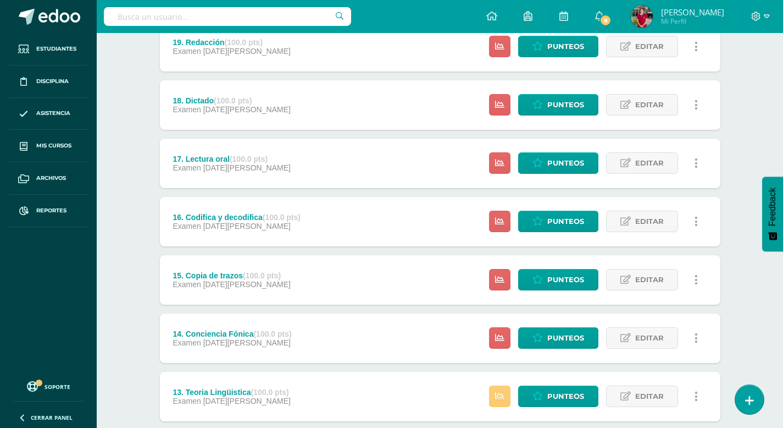
scroll to position [805, 0]
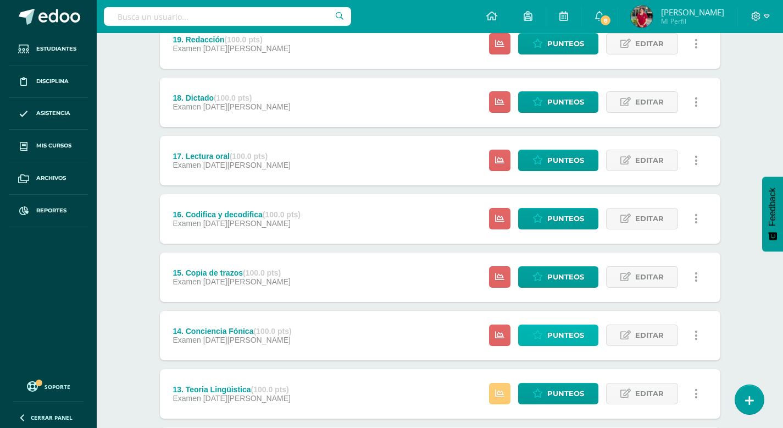
click at [568, 334] on span "Punteos" at bounding box center [566, 335] width 37 height 20
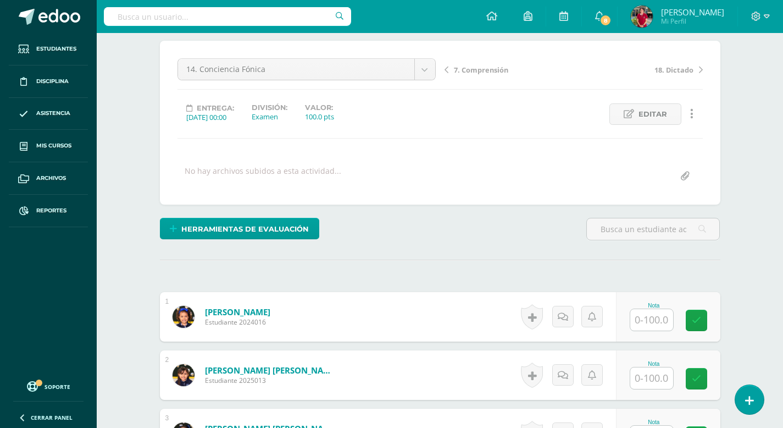
scroll to position [91, 0]
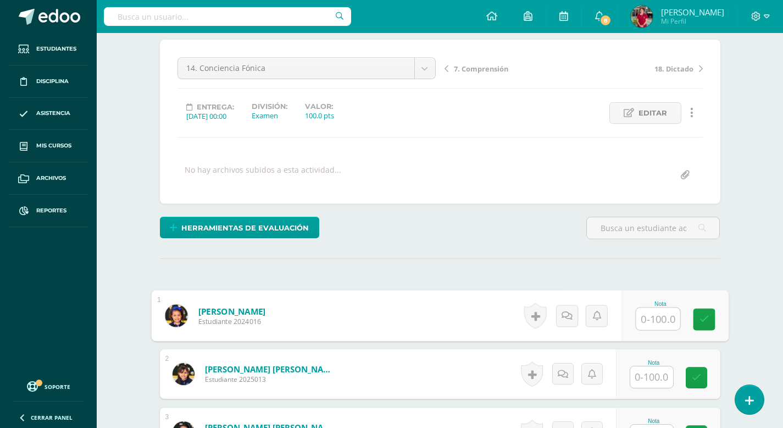
click at [648, 323] on input "text" at bounding box center [658, 319] width 44 height 22
type input "100"
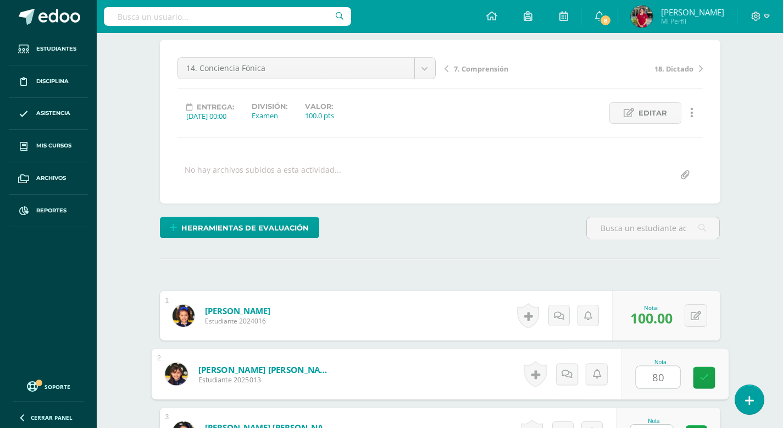
type input "80"
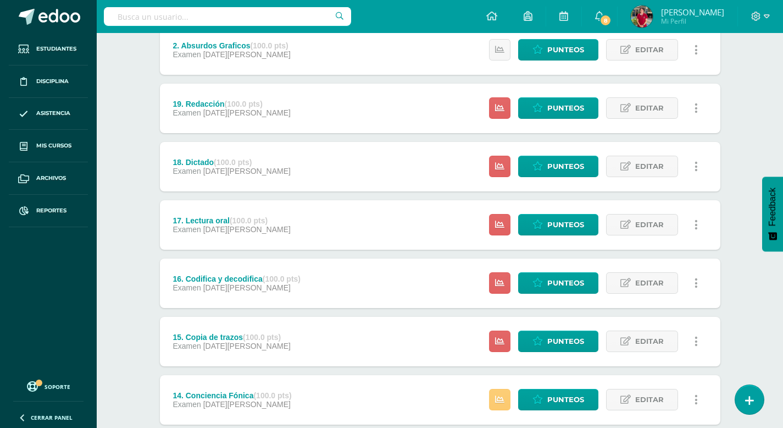
scroll to position [742, 0]
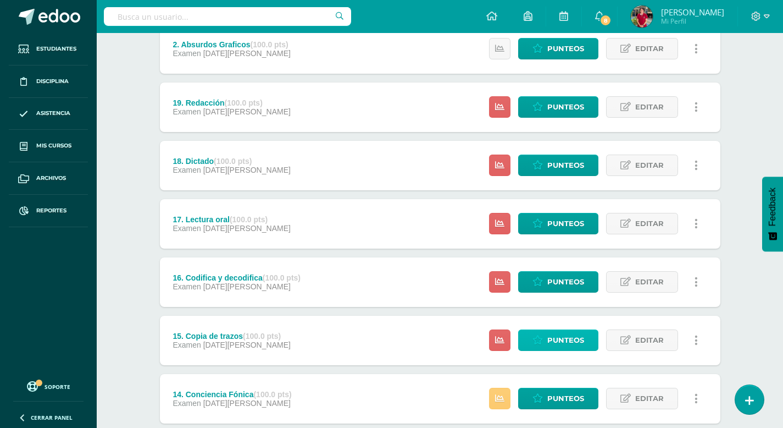
click at [579, 341] on span "Punteos" at bounding box center [566, 340] width 37 height 20
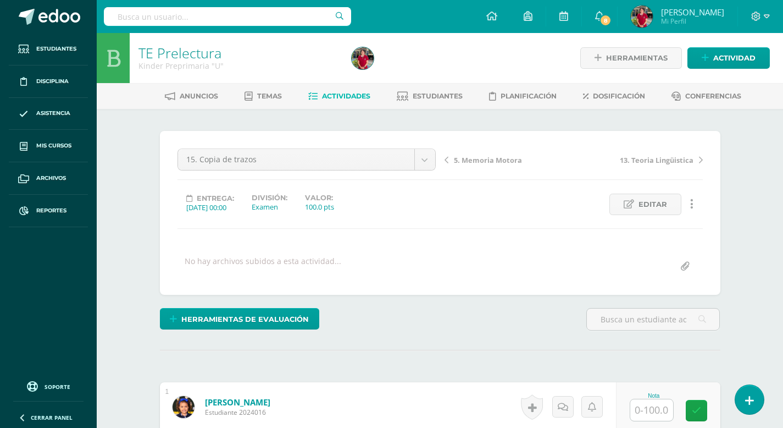
scroll to position [1, 0]
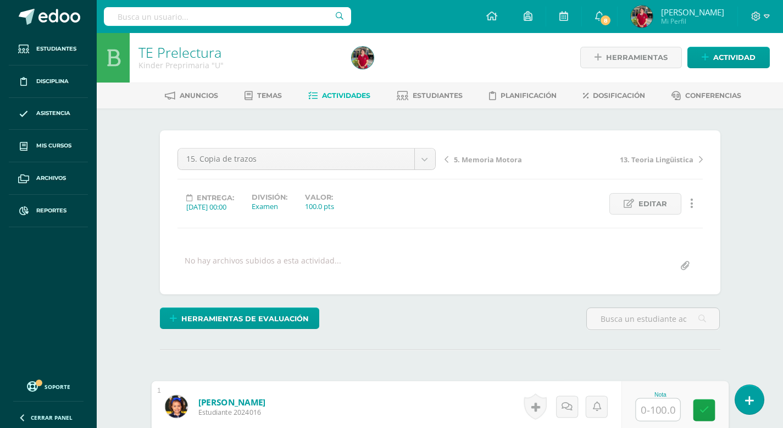
click at [653, 414] on input "text" at bounding box center [658, 410] width 44 height 22
type input "100"
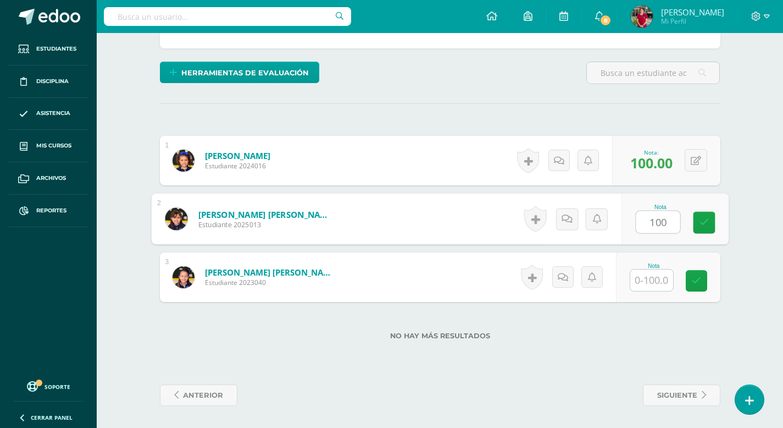
type input "100"
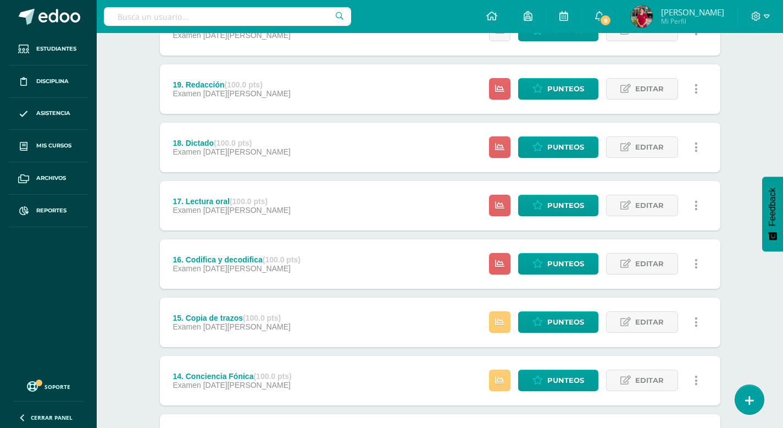
scroll to position [760, 0]
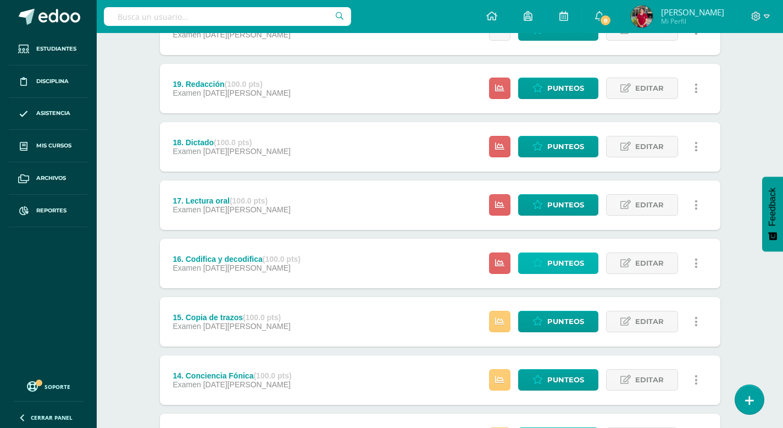
click at [562, 258] on span "Punteos" at bounding box center [566, 263] width 37 height 20
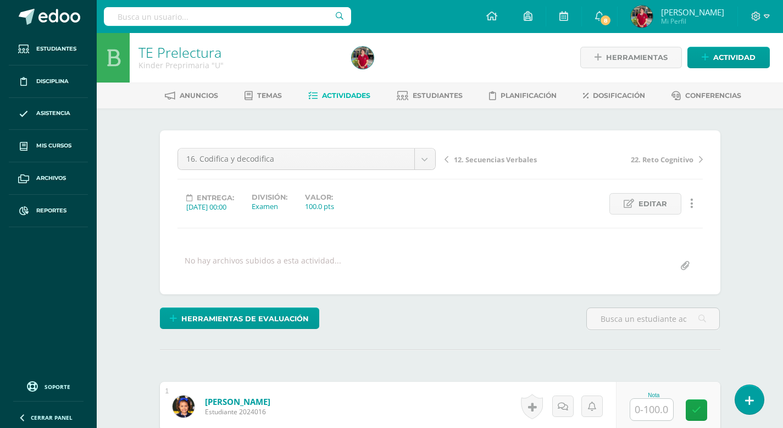
scroll to position [7, 0]
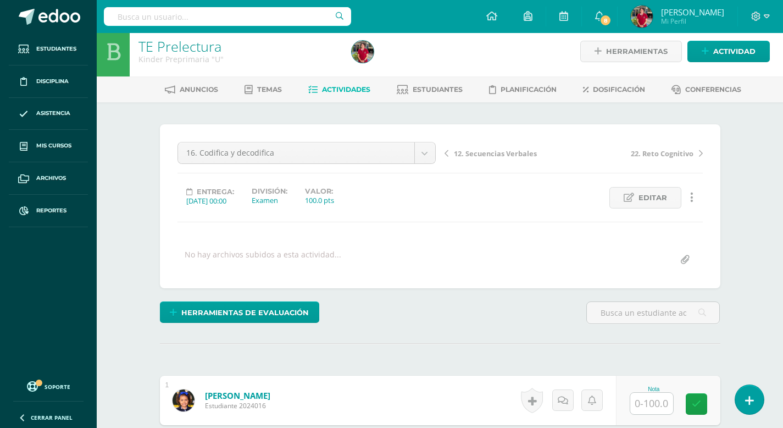
click at [650, 404] on input "text" at bounding box center [652, 403] width 43 height 21
type input "100"
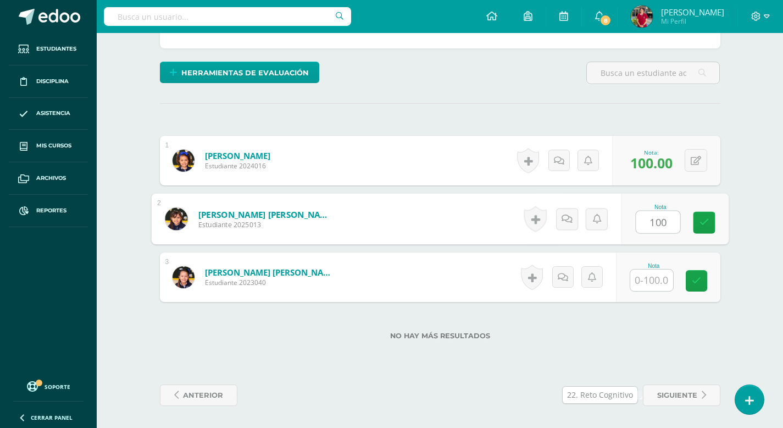
type input "100"
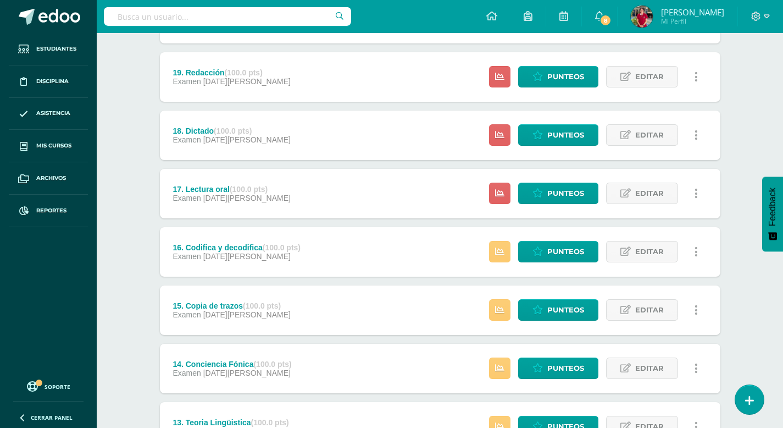
scroll to position [774, 0]
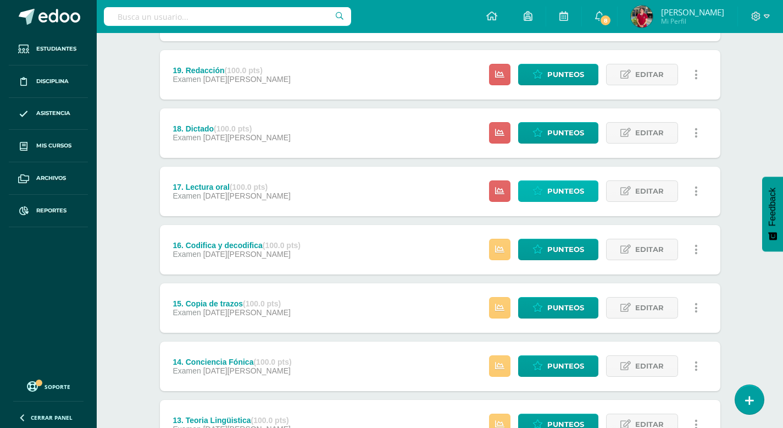
click at [571, 188] on span "Punteos" at bounding box center [566, 191] width 37 height 20
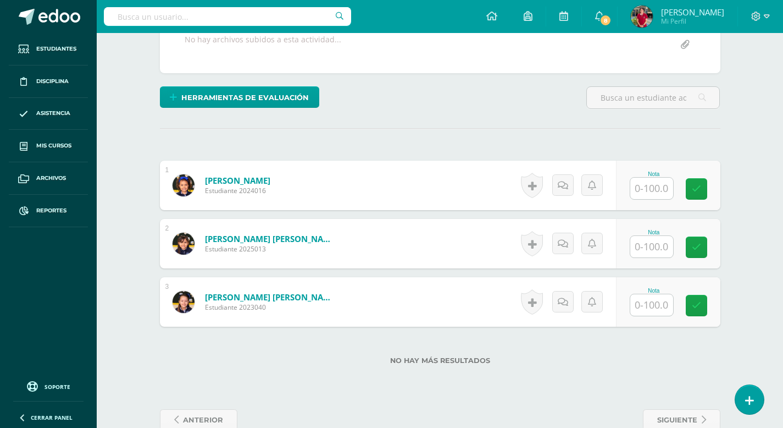
scroll to position [246, 0]
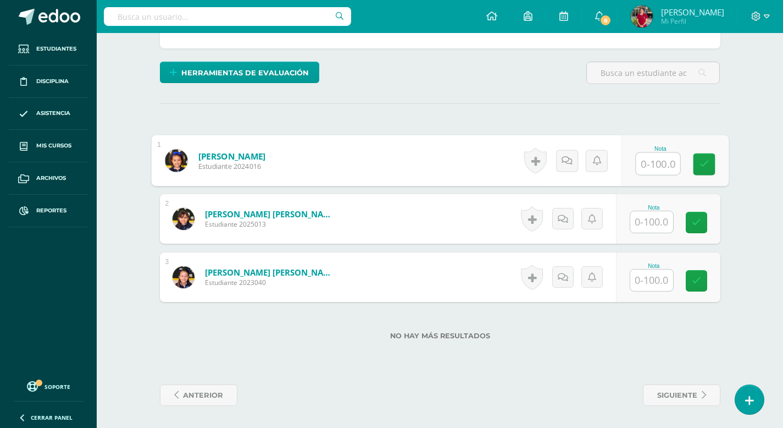
click at [650, 165] on input "text" at bounding box center [658, 164] width 44 height 22
type input "100"
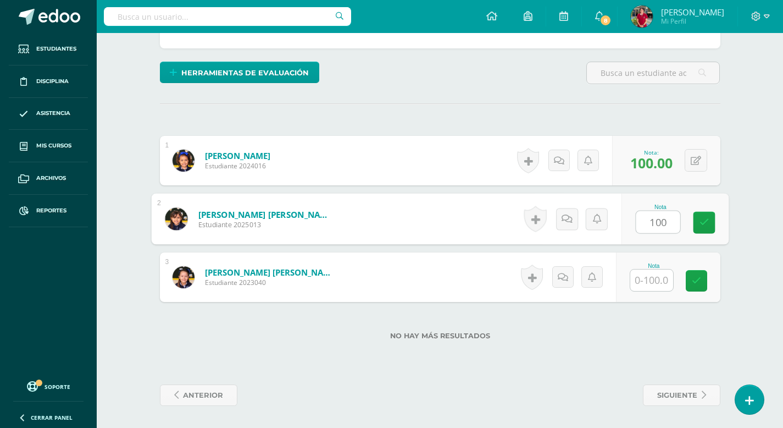
type input "100"
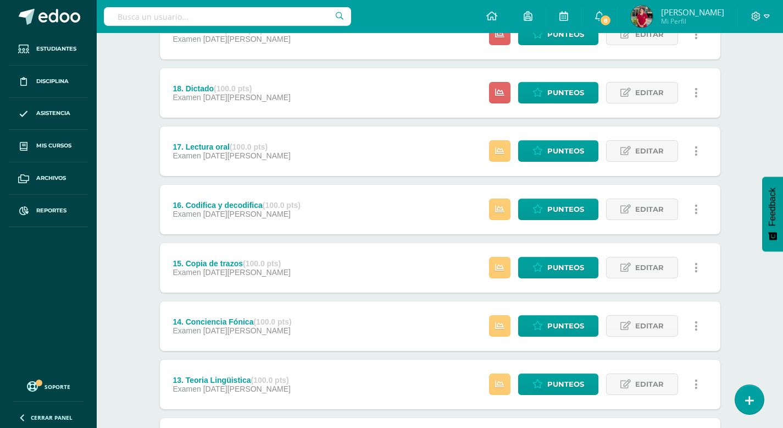
scroll to position [778, 0]
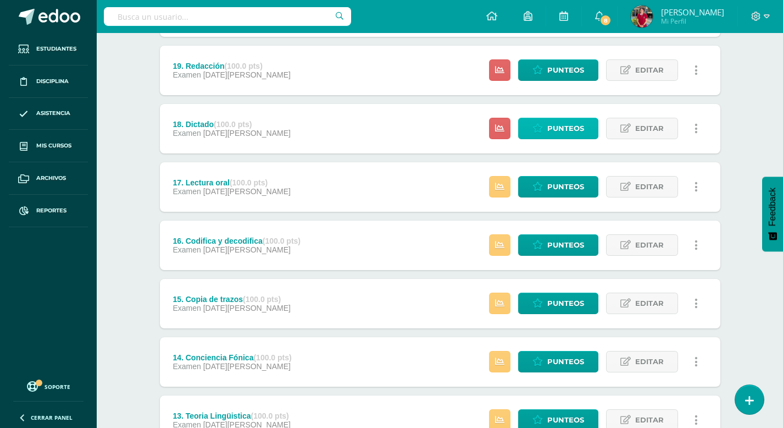
click at [564, 131] on span "Punteos" at bounding box center [566, 128] width 37 height 20
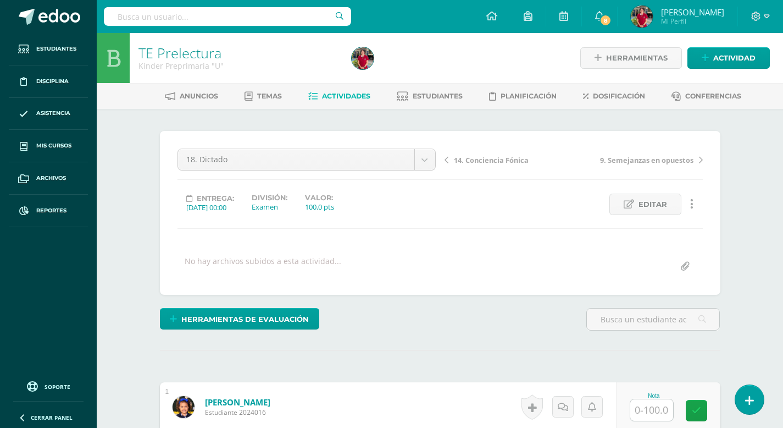
scroll to position [1, 0]
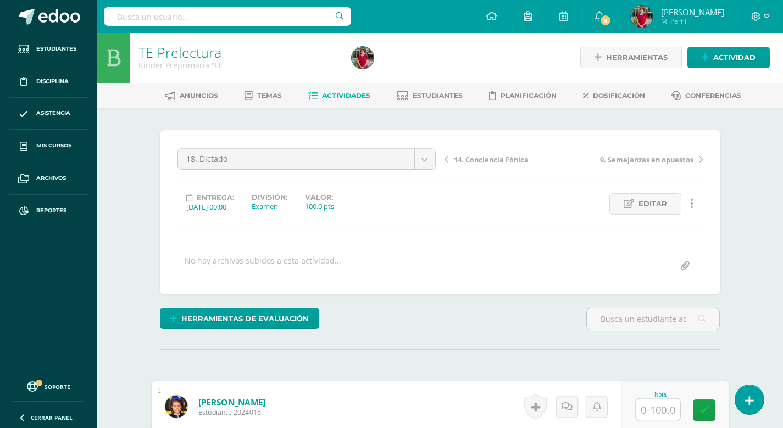
click at [647, 408] on input "text" at bounding box center [658, 410] width 44 height 22
type input "100"
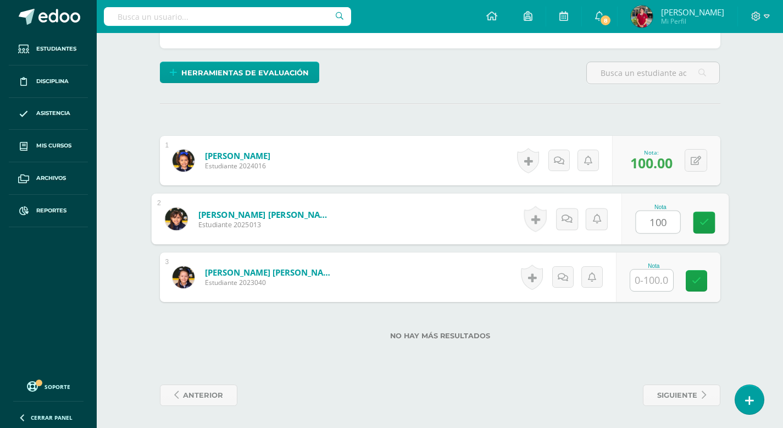
type input "100"
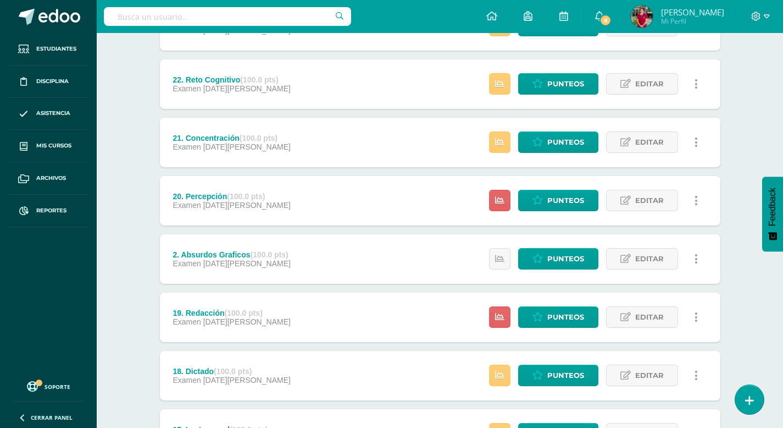
scroll to position [534, 0]
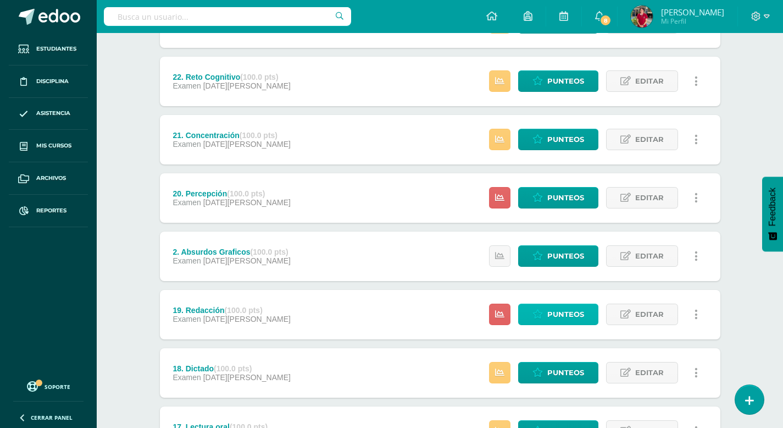
click at [554, 317] on span "Punteos" at bounding box center [566, 314] width 37 height 20
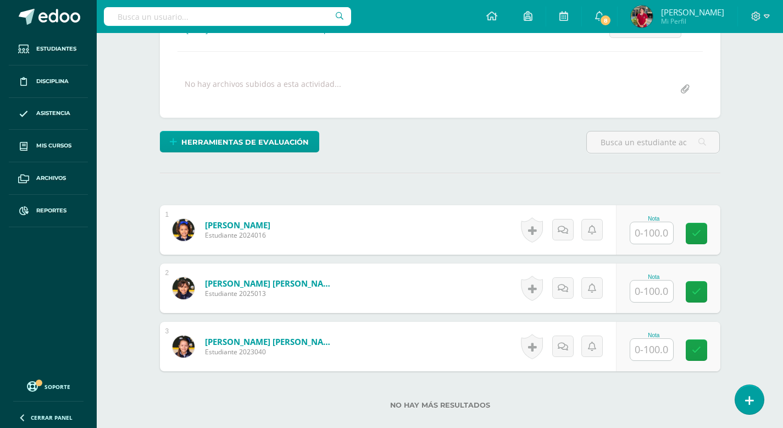
scroll to position [246, 0]
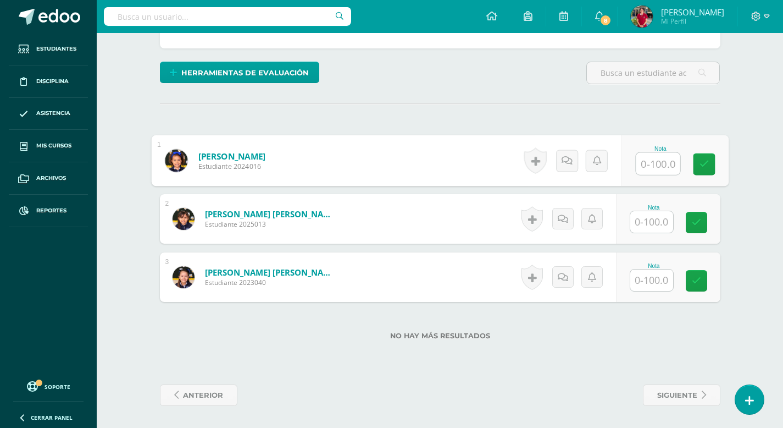
click at [647, 164] on input "text" at bounding box center [658, 164] width 44 height 22
type input "100"
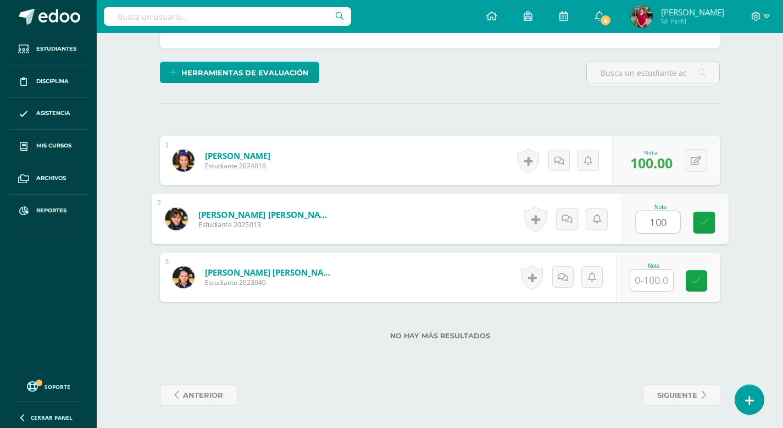
type input "100"
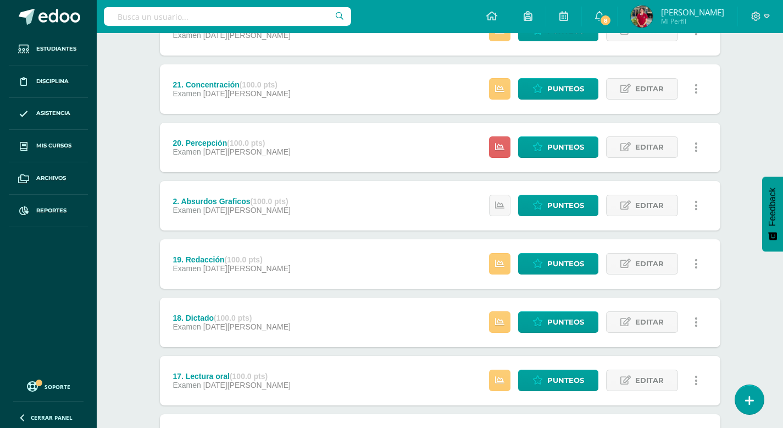
scroll to position [590, 0]
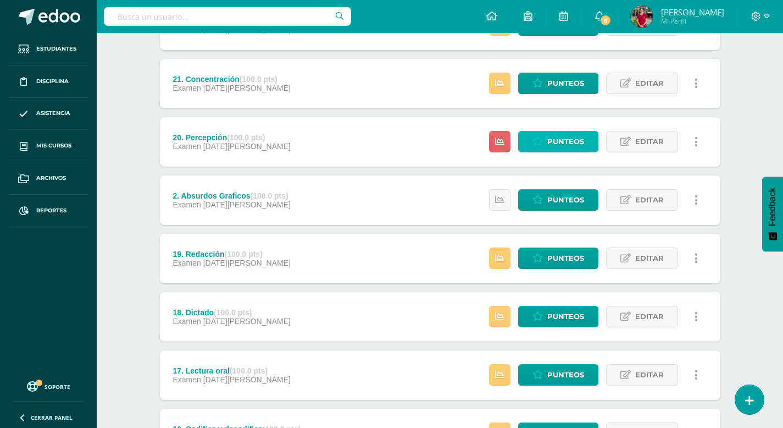
click at [570, 145] on span "Punteos" at bounding box center [566, 141] width 37 height 20
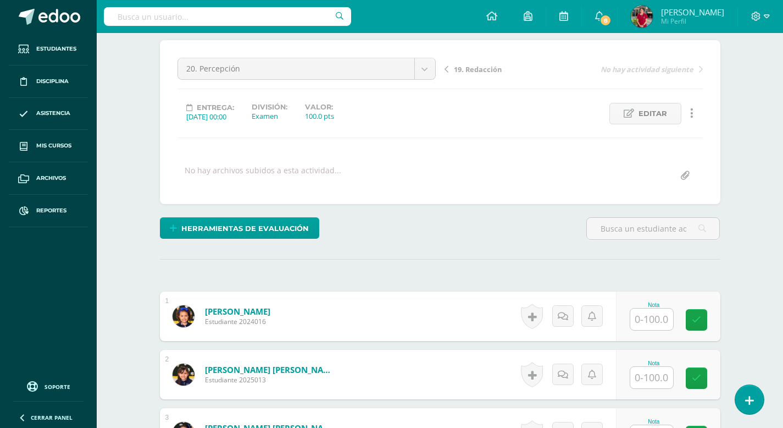
scroll to position [97, 0]
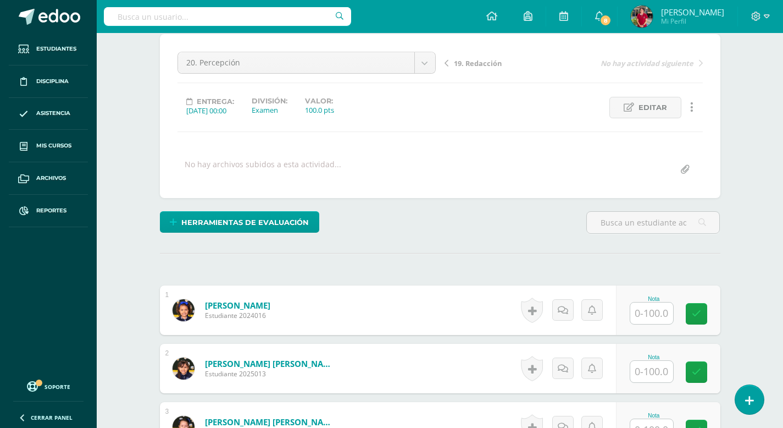
click at [648, 317] on input "text" at bounding box center [652, 312] width 43 height 21
type input "100"
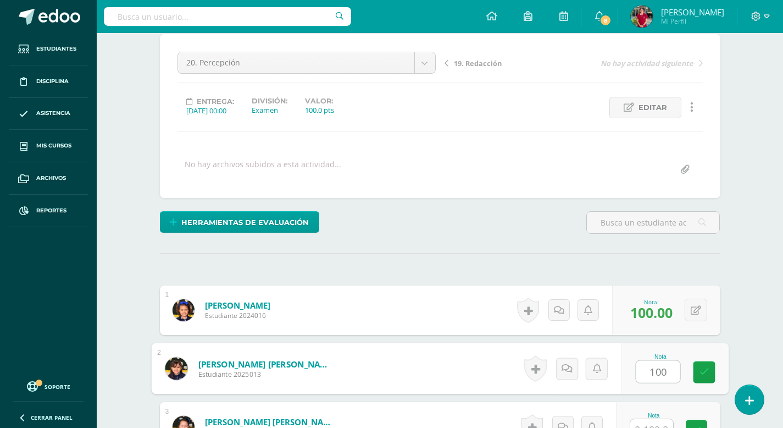
type input "100"
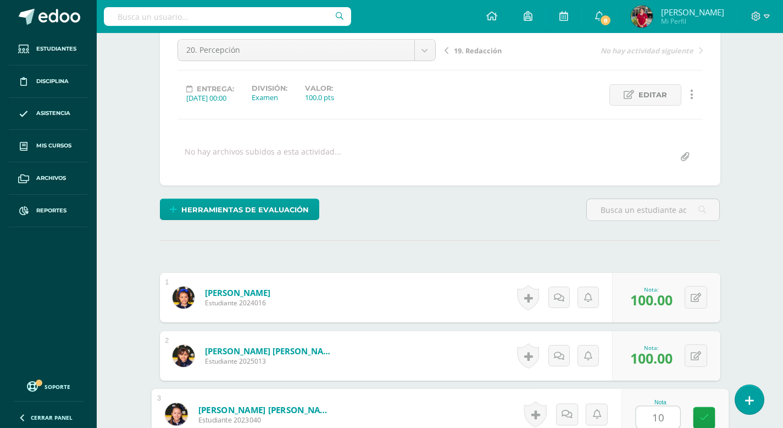
type input "100"
